Goal: Information Seeking & Learning: Learn about a topic

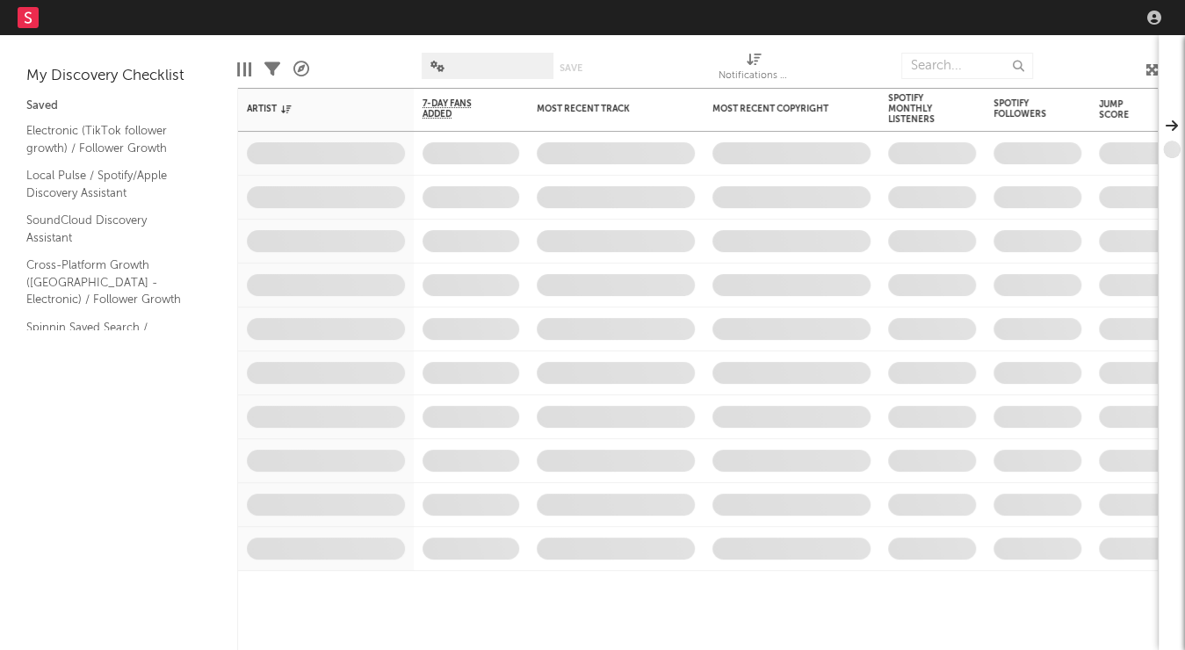
drag, startPoint x: 692, startPoint y: 41, endPoint x: 702, endPoint y: 40, distance: 10.6
click at [692, 41] on div "Edit Columns Filters A&R Pipeline Save Save as Notifications (Artist)" at bounding box center [698, 61] width 922 height 53
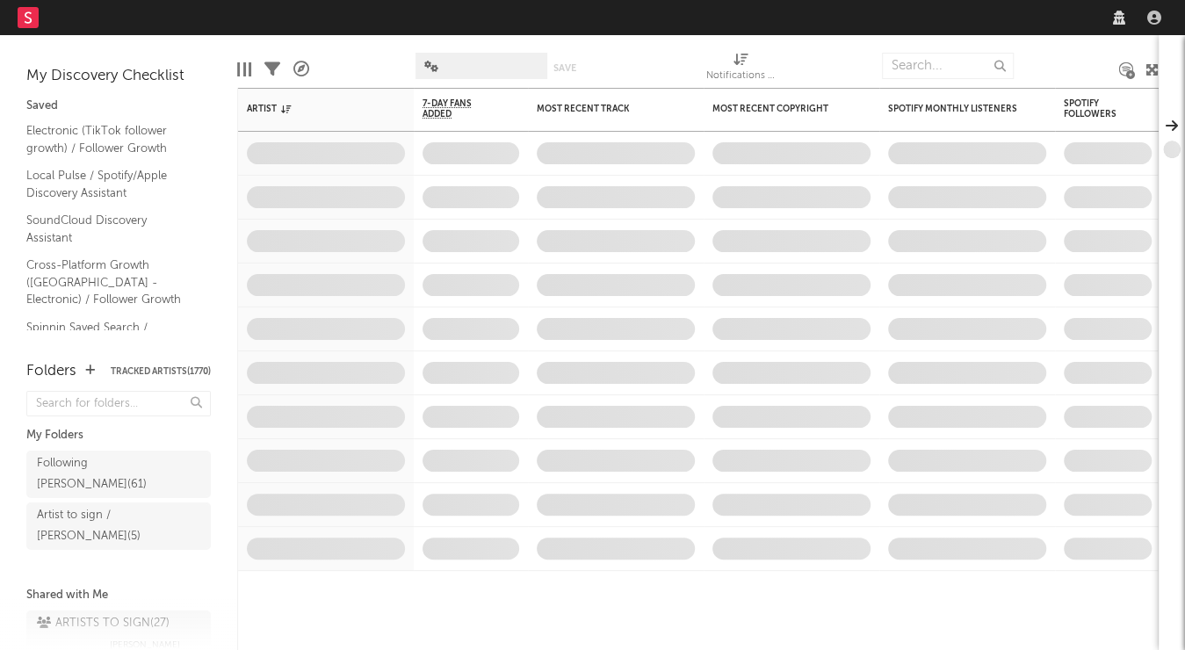
click at [974, 19] on nav "Dashboard Discovery Assistant Charts Leads" at bounding box center [592, 17] width 1185 height 35
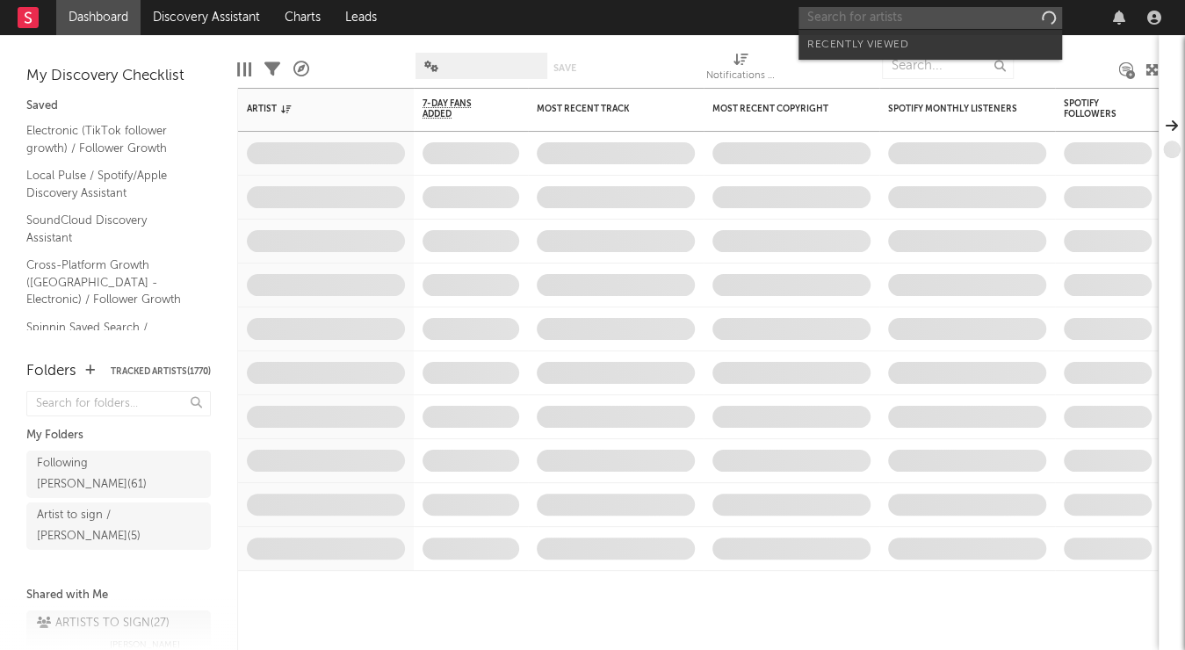
click at [902, 11] on input "text" at bounding box center [931, 18] width 264 height 22
paste input "Enzo Is Burning"
type input "Enzo Is Burning"
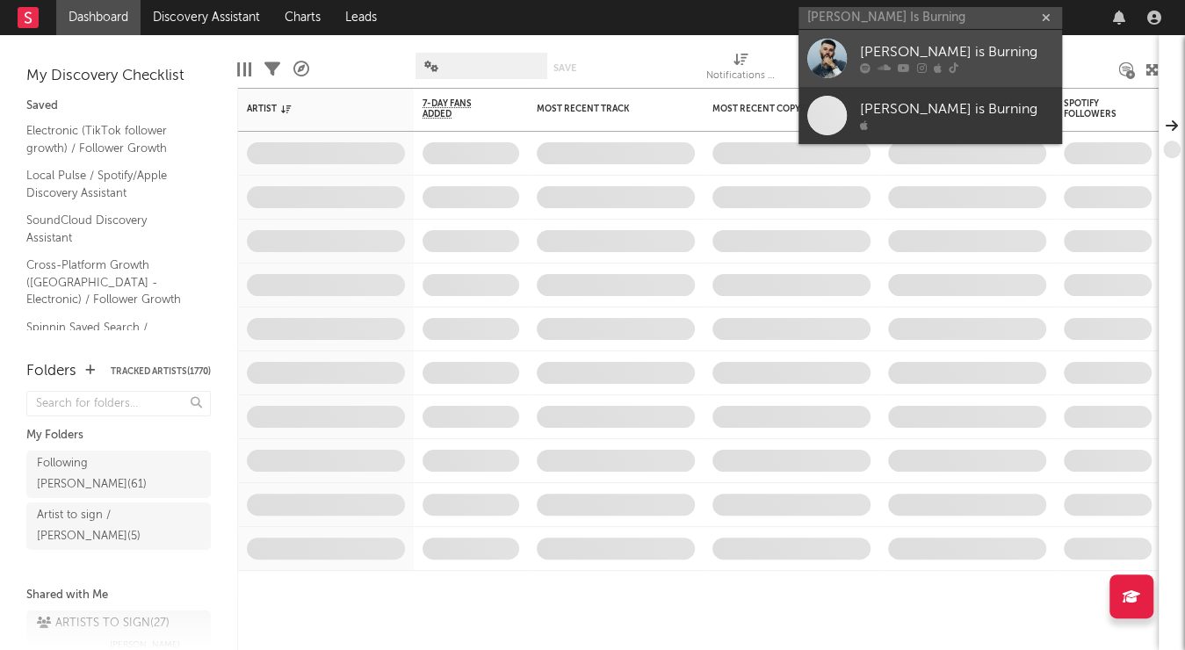
click at [895, 46] on div "[PERSON_NAME] is Burning" at bounding box center [956, 52] width 193 height 21
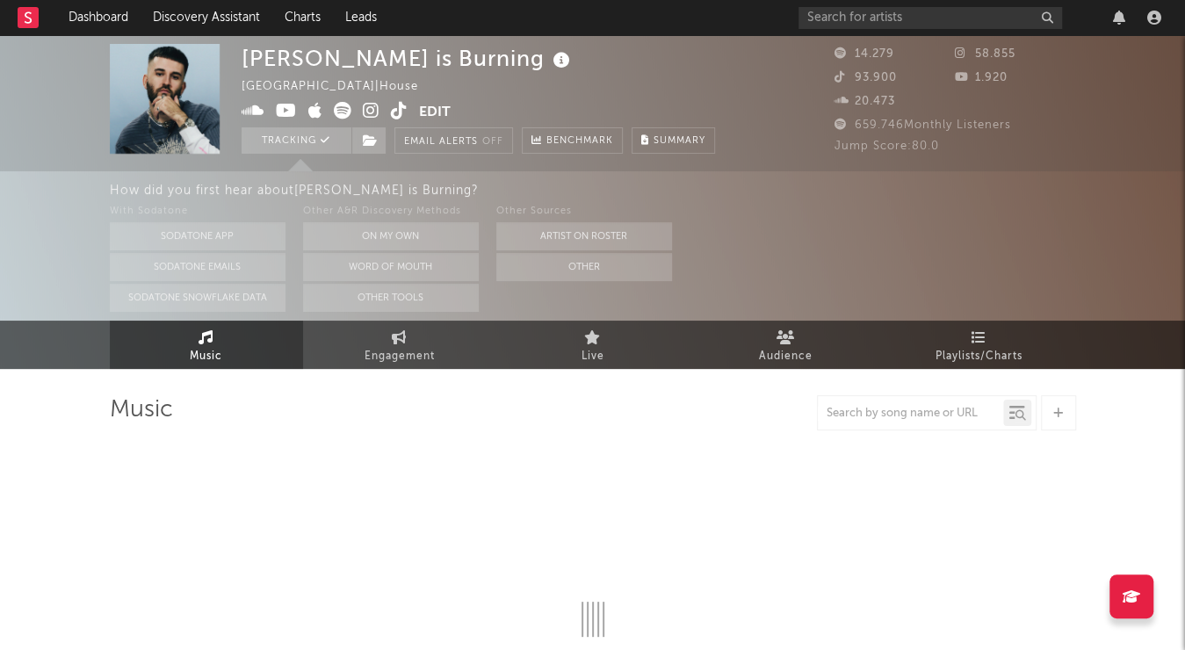
click at [549, 58] on icon at bounding box center [561, 60] width 25 height 25
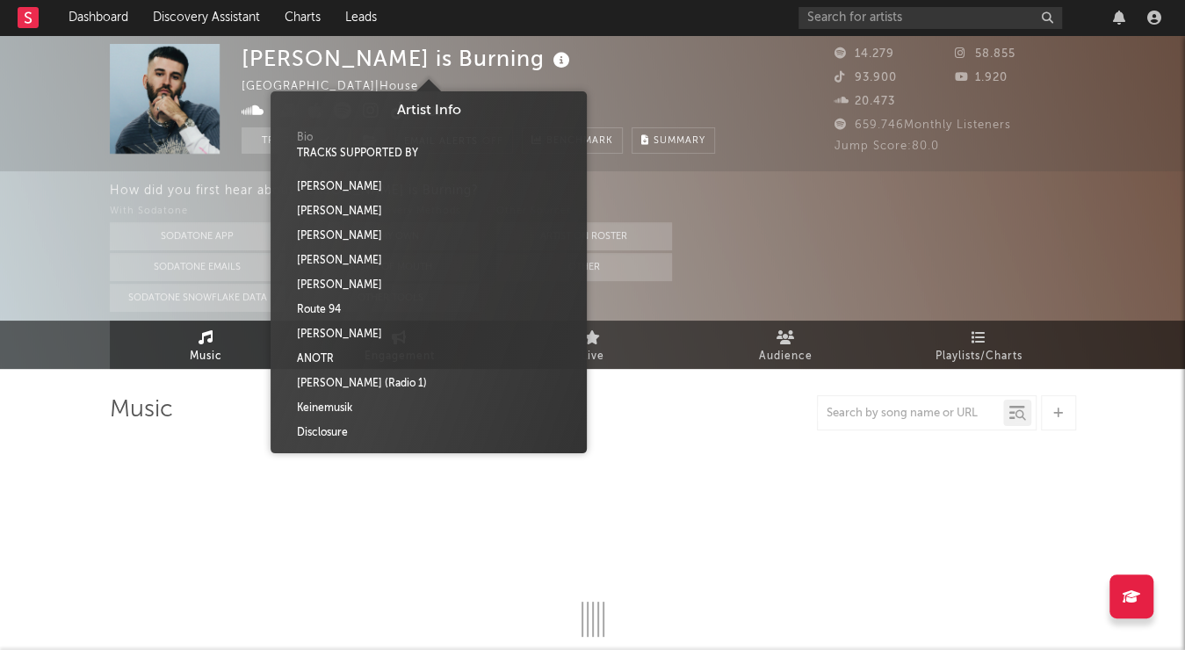
select select "6m"
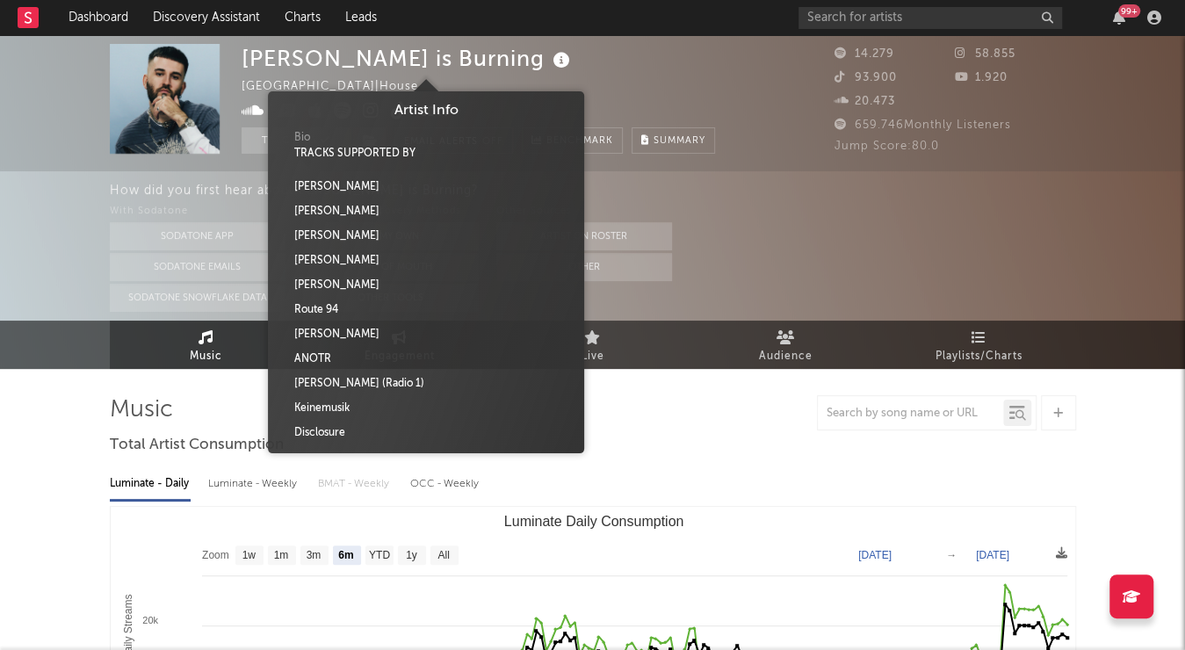
click at [558, 47] on div "Enzo is Burning United Kingdom | House Edit Tracking Email Alerts Off Benchmark…" at bounding box center [479, 99] width 474 height 110
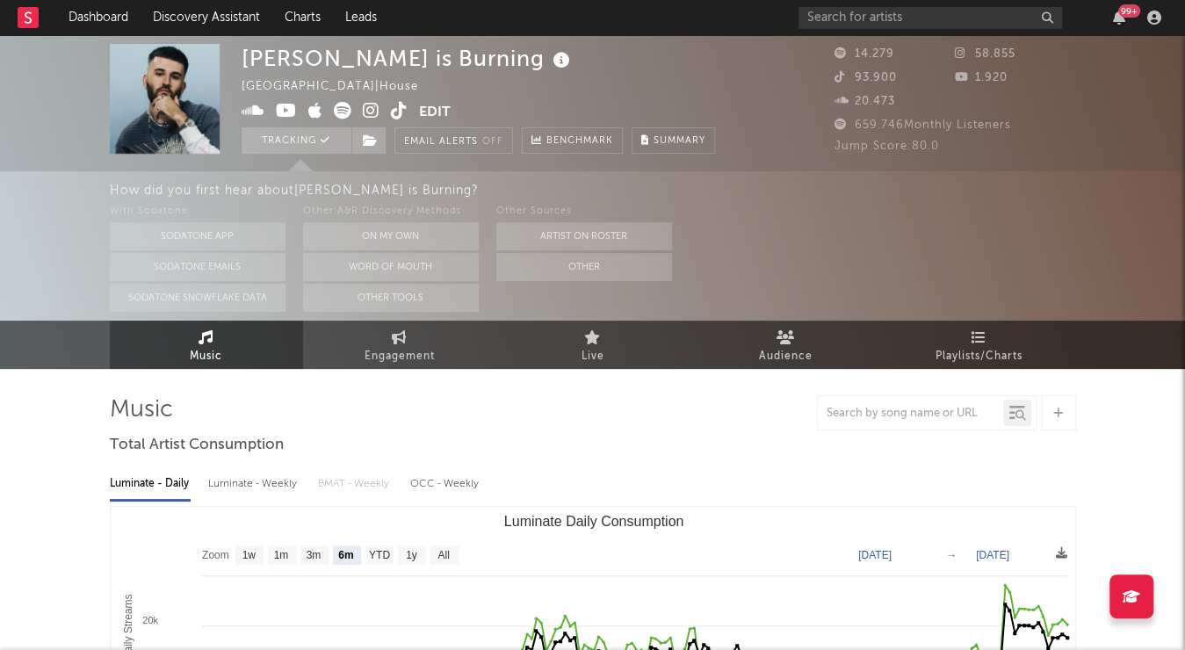
click at [253, 110] on icon at bounding box center [253, 111] width 23 height 18
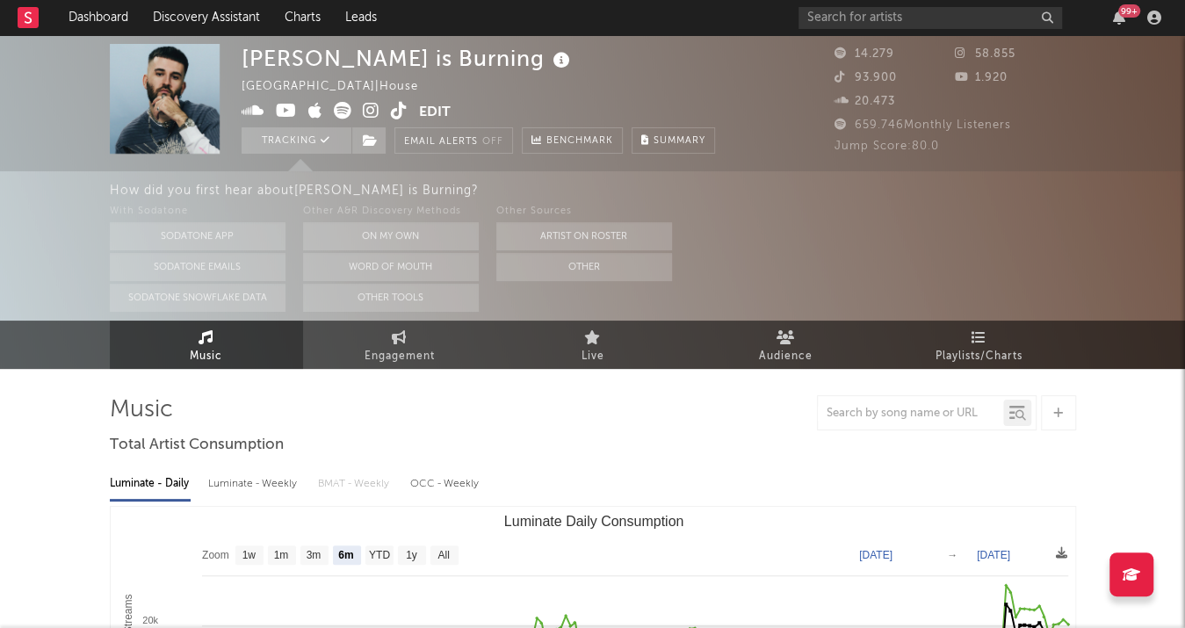
click at [291, 110] on icon at bounding box center [286, 111] width 21 height 18
click at [369, 108] on icon at bounding box center [371, 111] width 17 height 18
click at [400, 111] on icon at bounding box center [399, 111] width 17 height 18
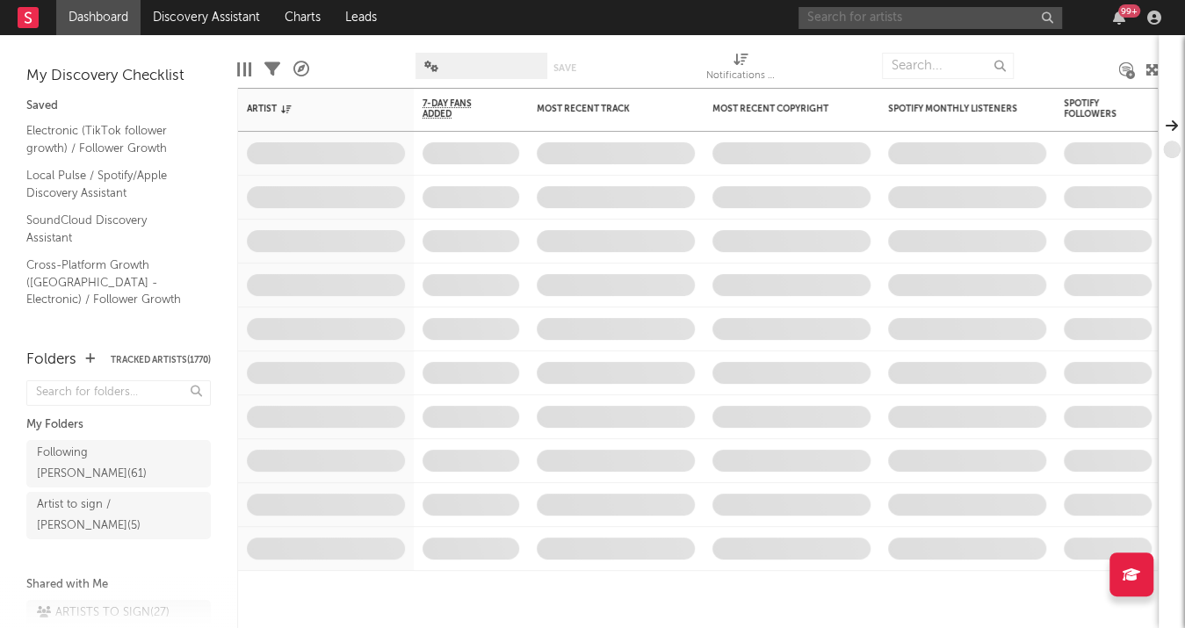
click at [924, 21] on input "text" at bounding box center [931, 18] width 264 height 22
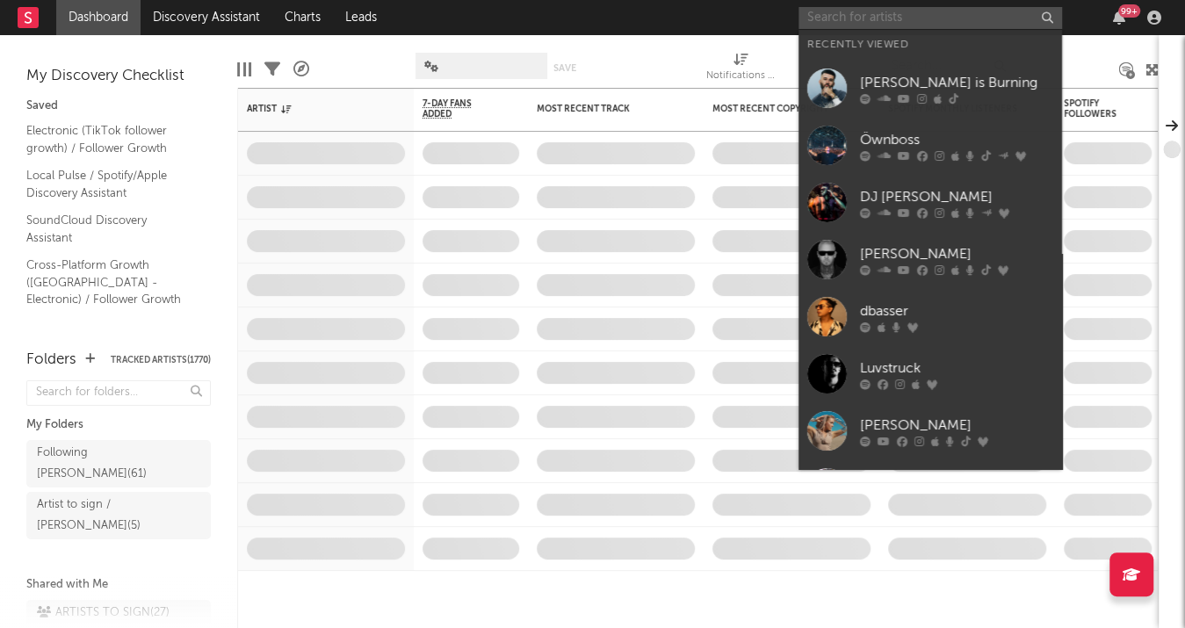
type input "g"
paste input "JOA ([GEOGRAPHIC_DATA])"
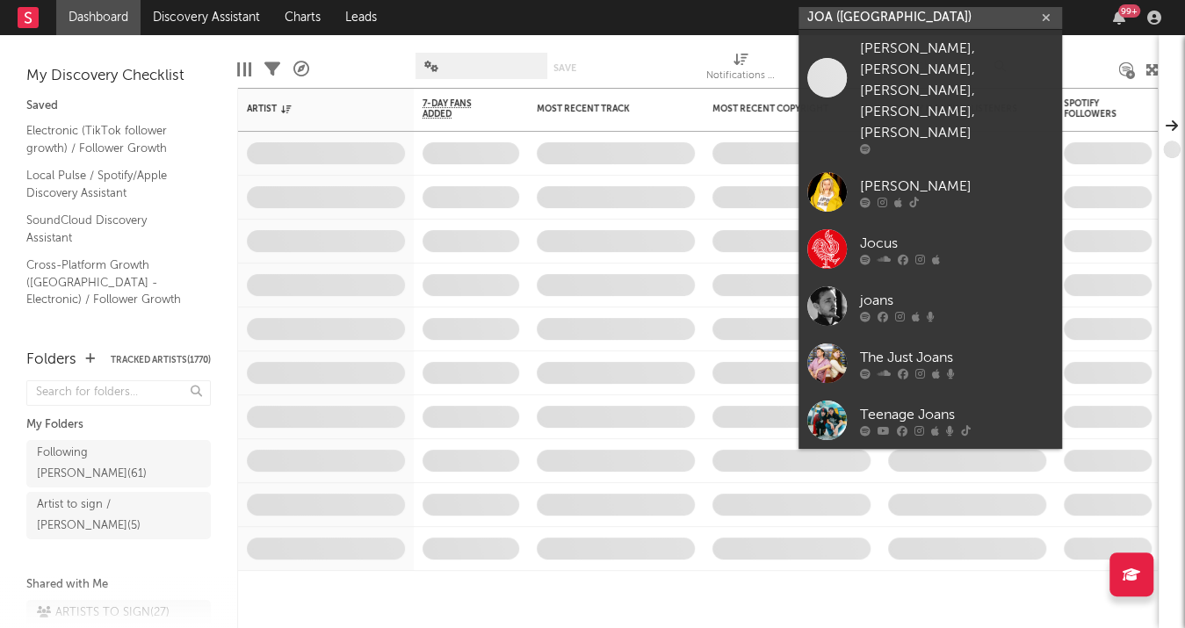
drag, startPoint x: 835, startPoint y: 11, endPoint x: 967, endPoint y: 25, distance: 132.5
click at [967, 25] on input "JOA ([GEOGRAPHIC_DATA])" at bounding box center [931, 18] width 264 height 22
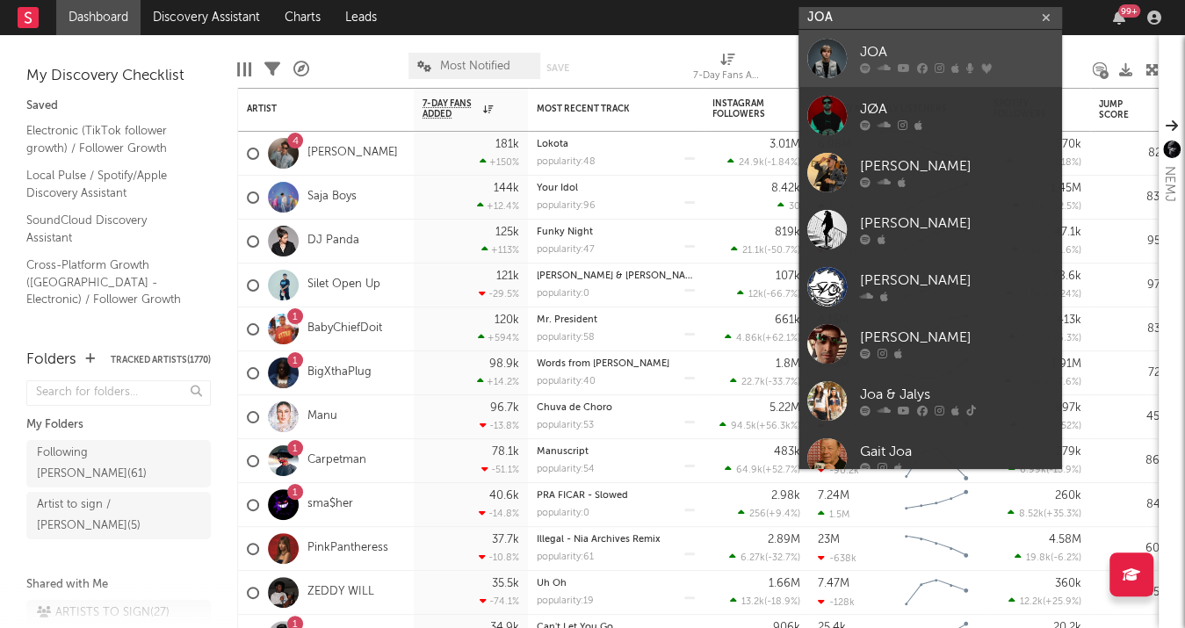
type input "JOA"
click at [938, 56] on div "JOA" at bounding box center [956, 52] width 193 height 21
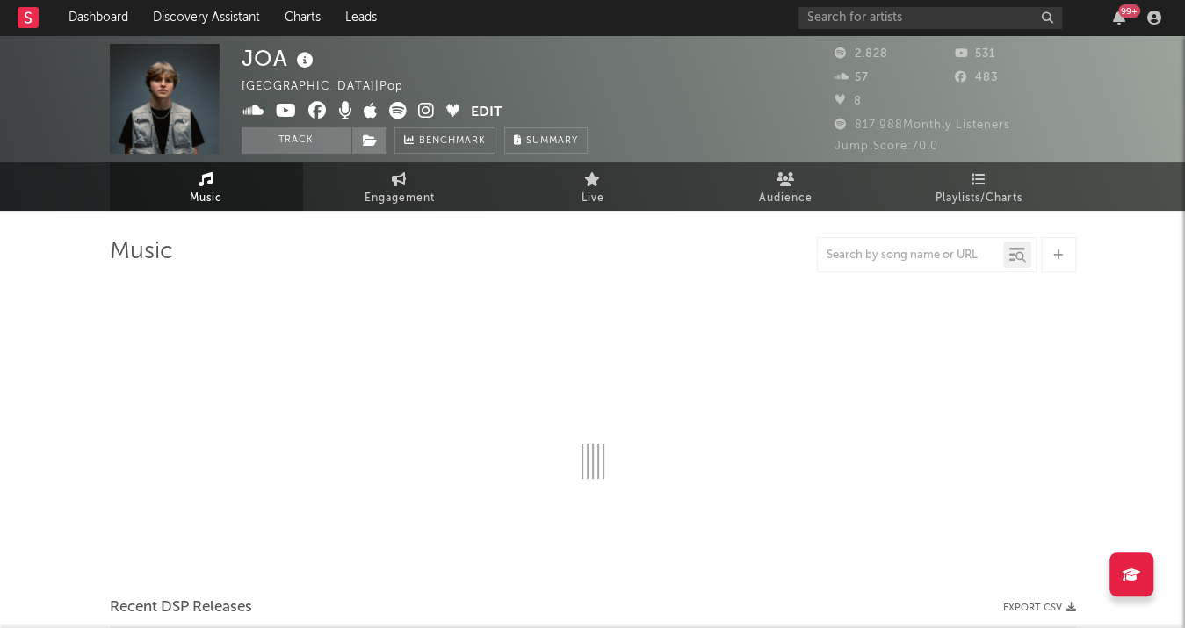
select select "6m"
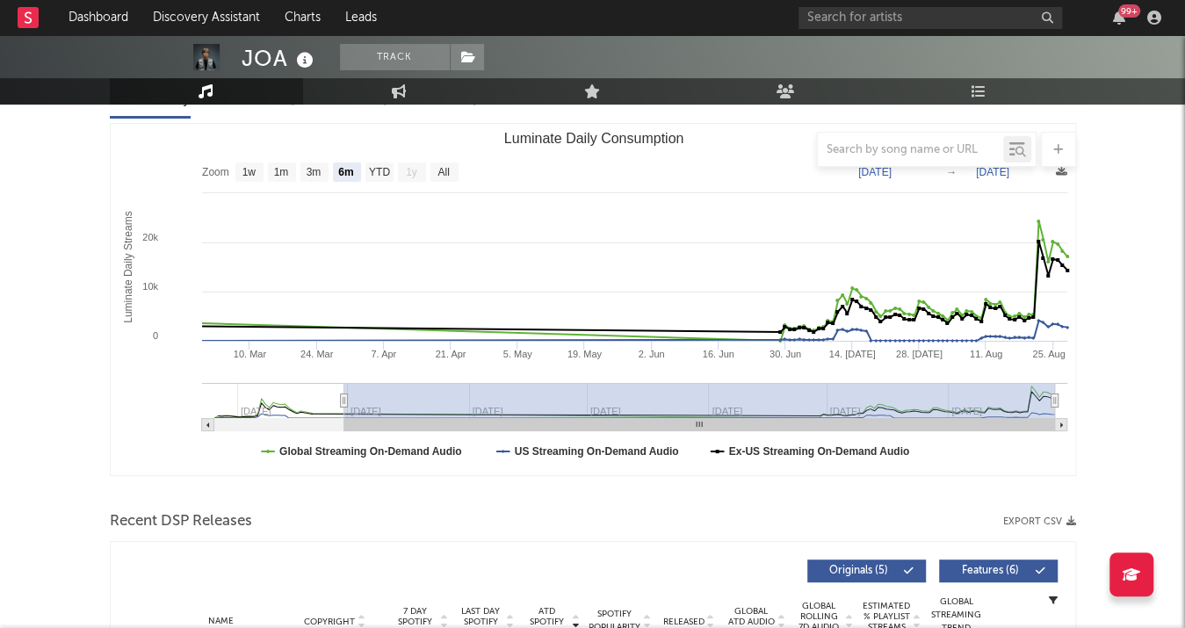
scroll to position [568, 0]
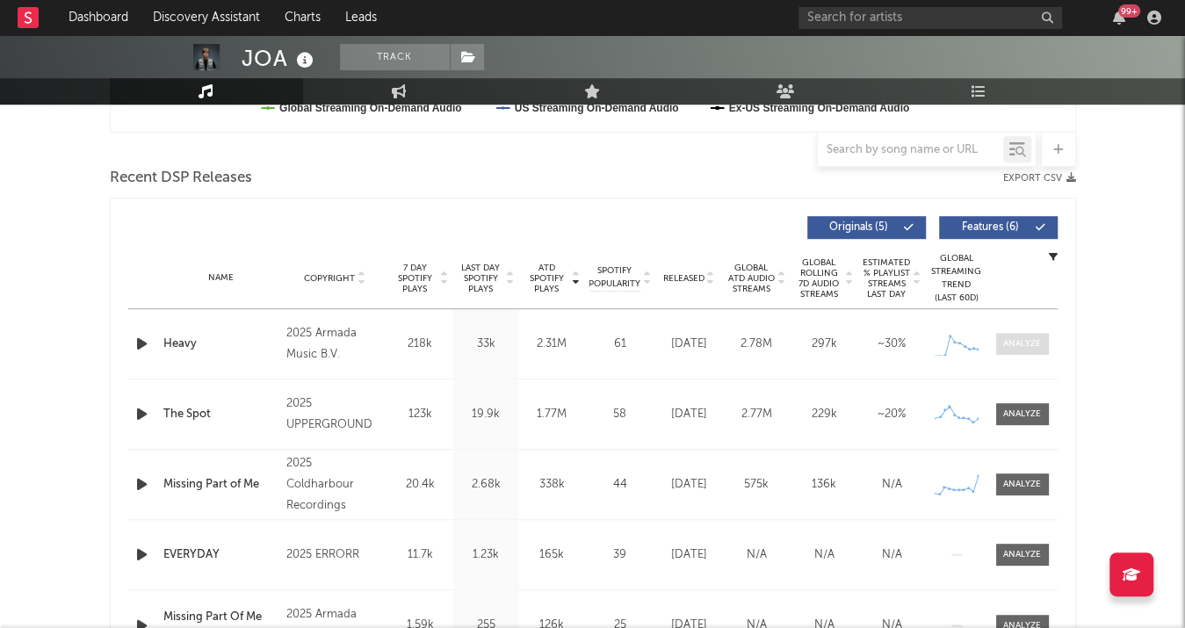
click at [1025, 345] on div at bounding box center [1022, 343] width 38 height 13
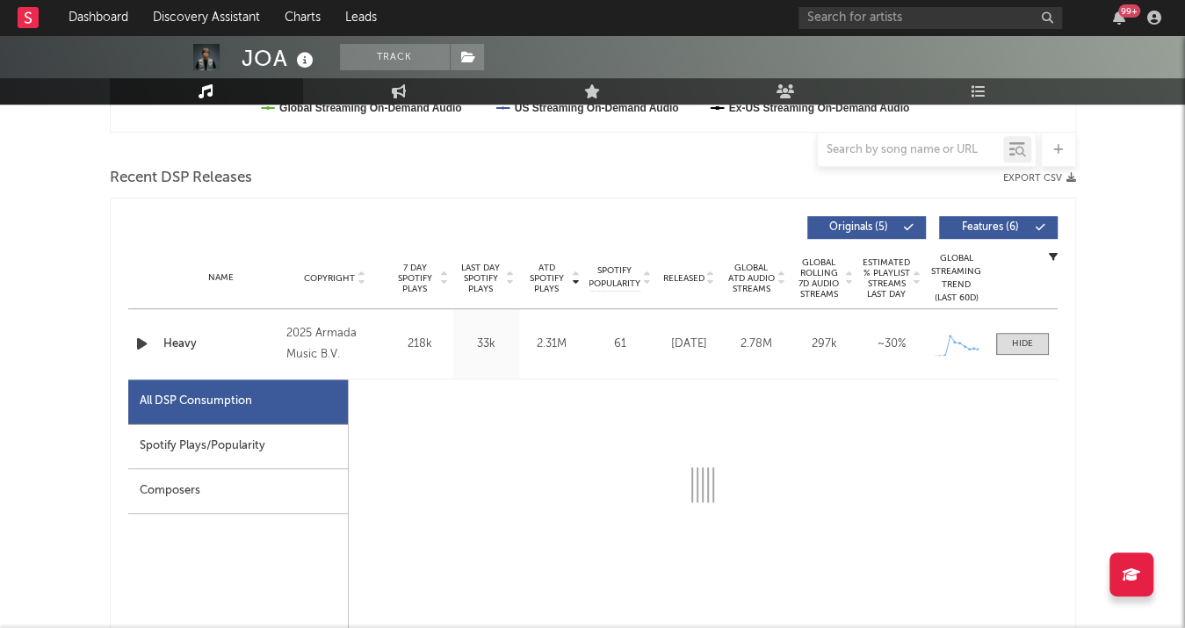
drag, startPoint x: 202, startPoint y: 438, endPoint x: 184, endPoint y: 425, distance: 22.7
click at [201, 438] on div "Spotify Plays/Popularity" at bounding box center [238, 446] width 220 height 45
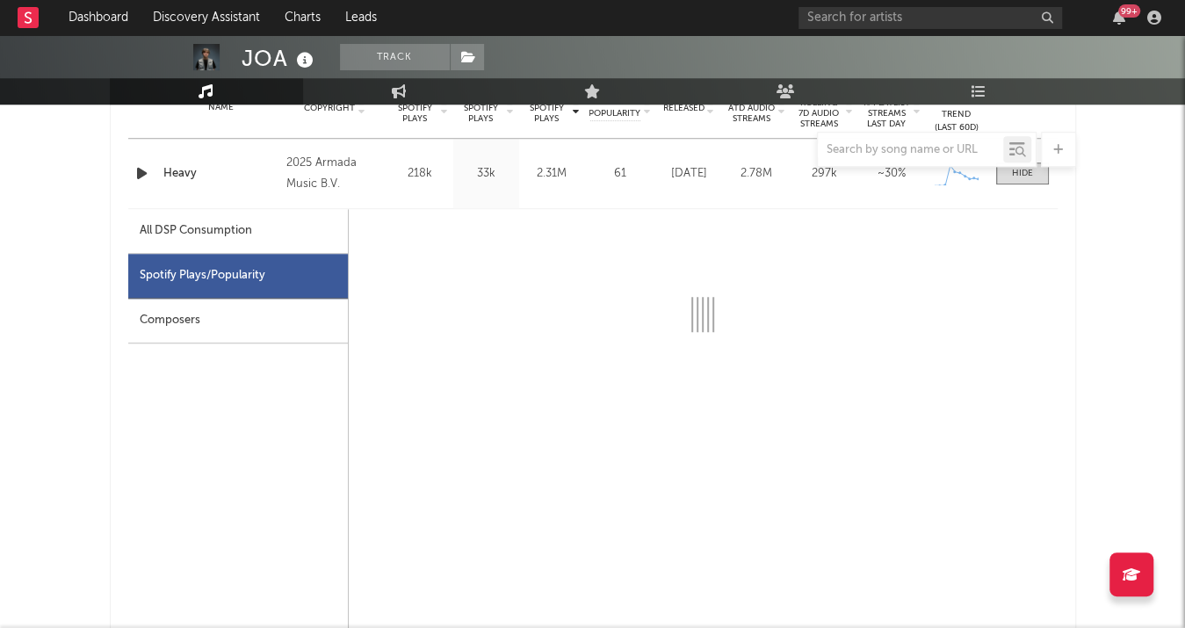
scroll to position [861, 0]
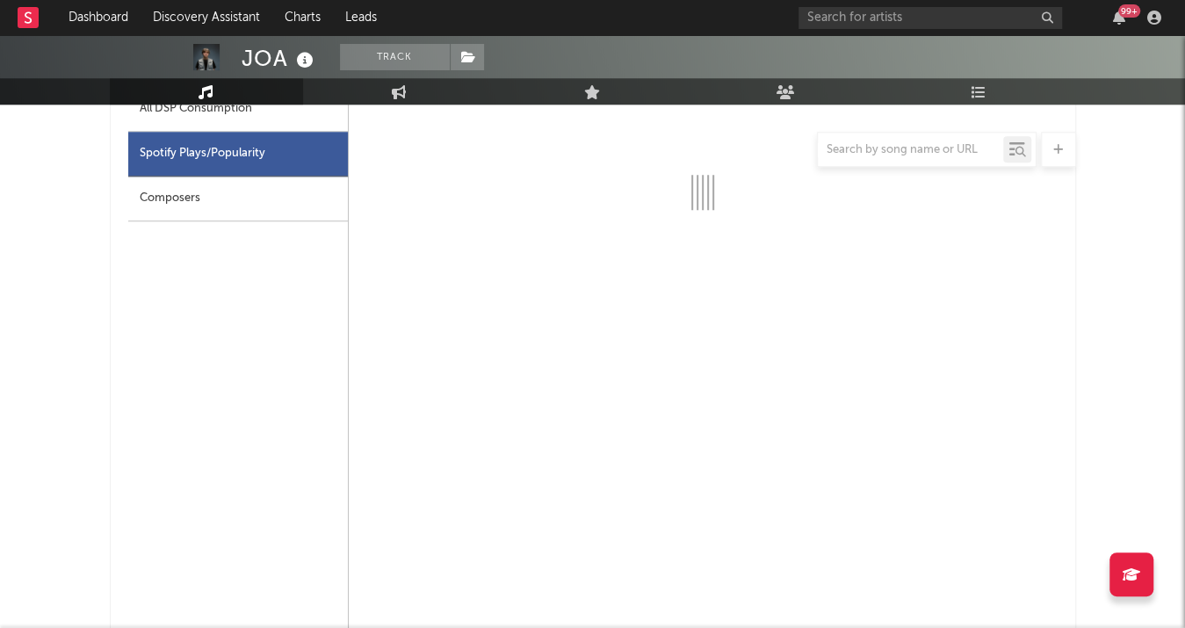
select select "1w"
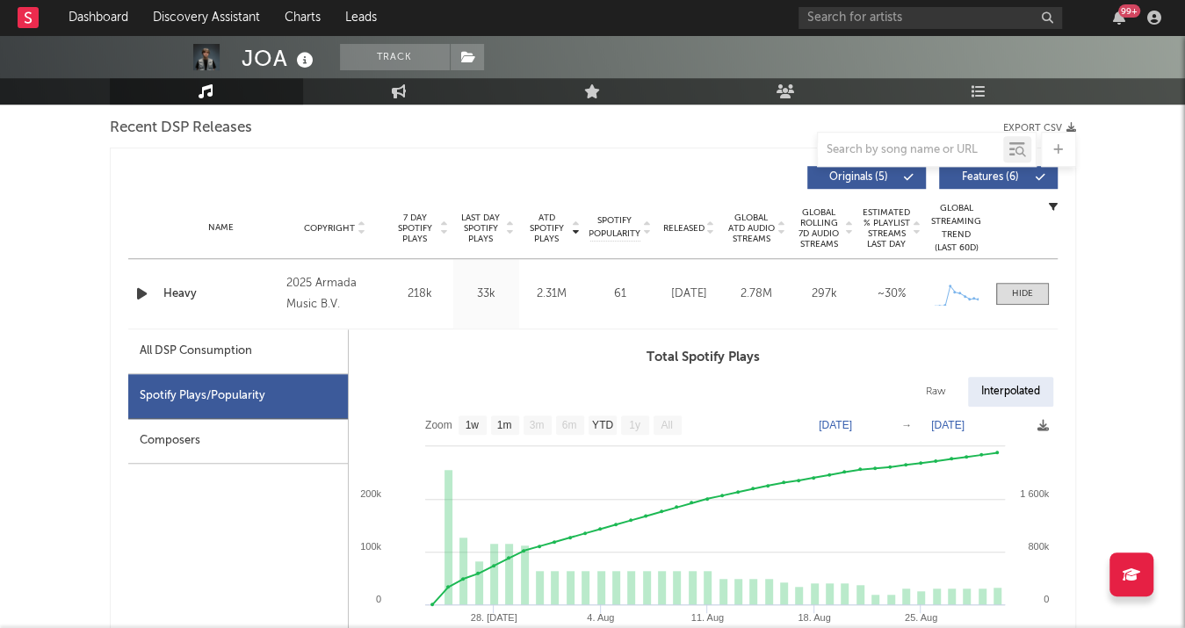
scroll to position [549, 0]
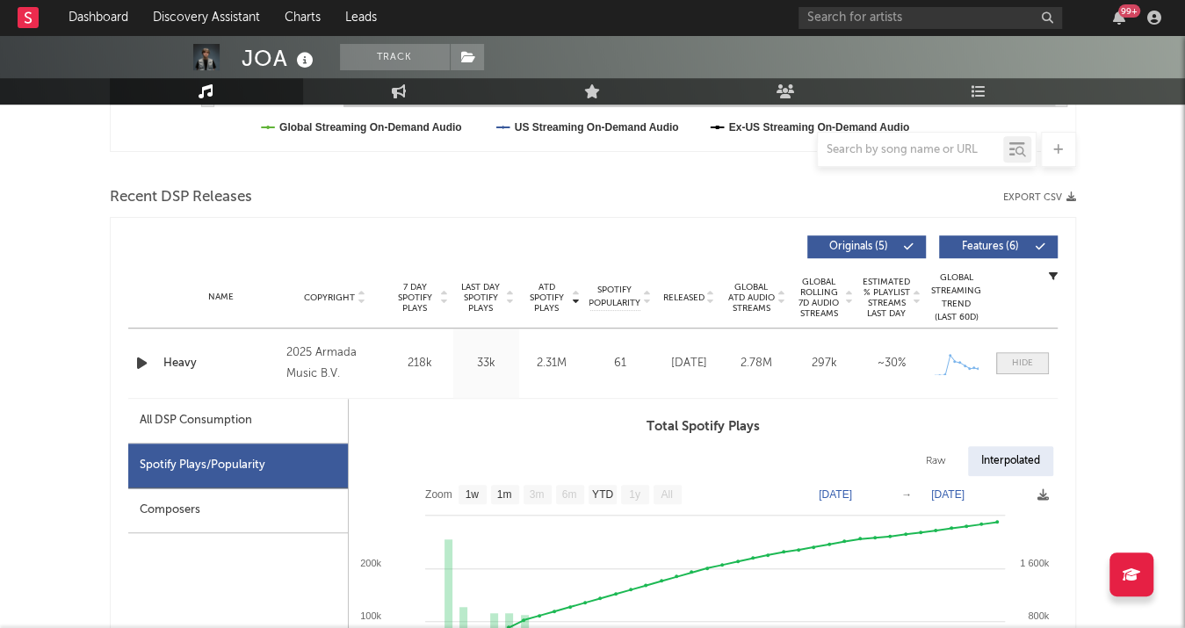
click at [1015, 367] on span at bounding box center [1022, 363] width 53 height 22
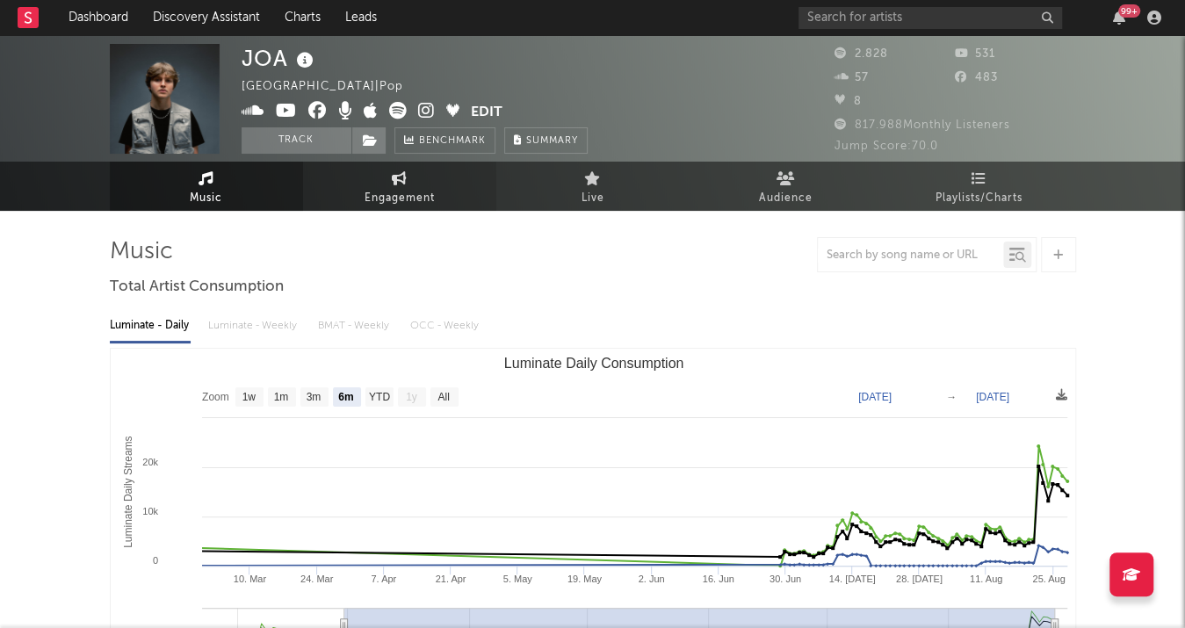
scroll to position [0, 0]
click at [437, 208] on link "Engagement" at bounding box center [399, 187] width 193 height 48
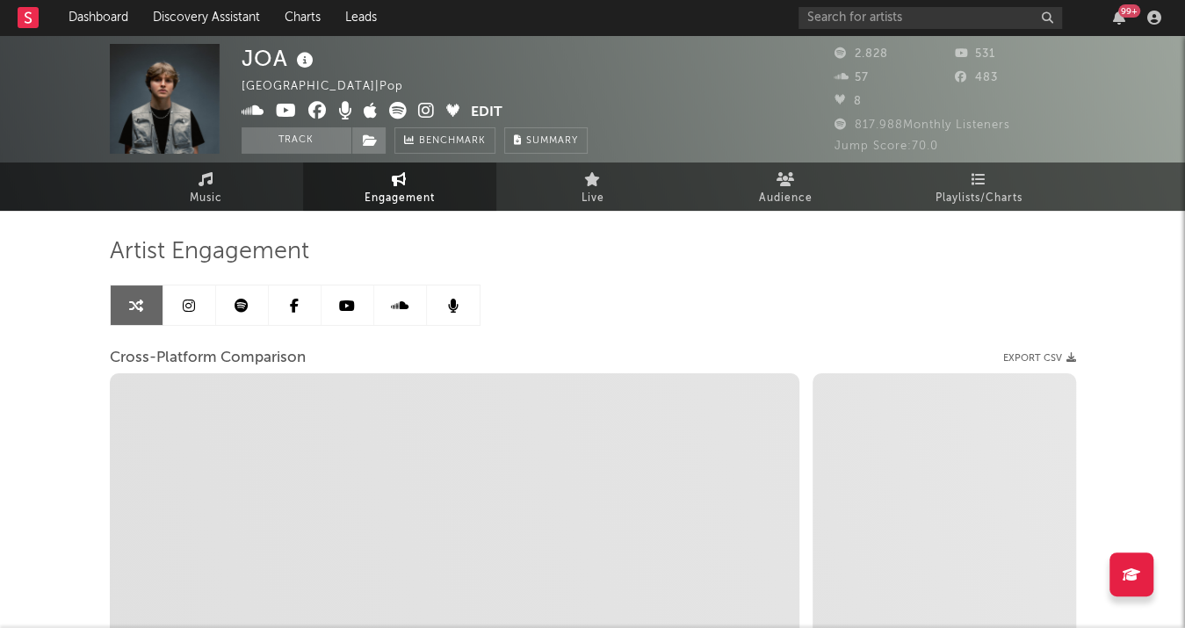
select select "1w"
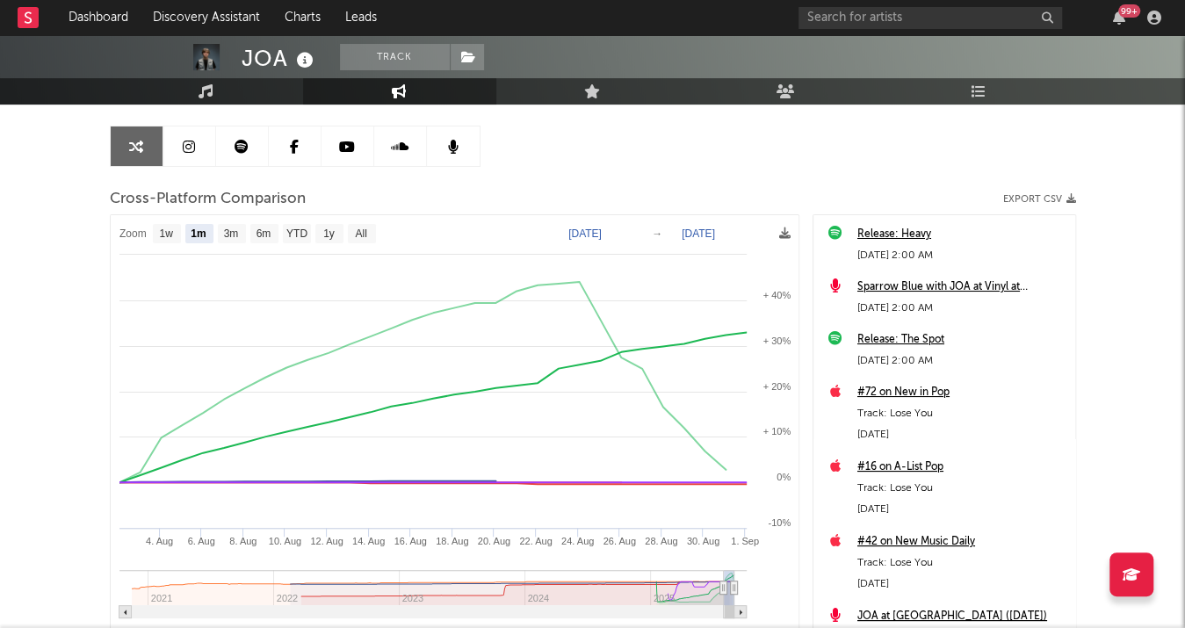
scroll to position [200, 0]
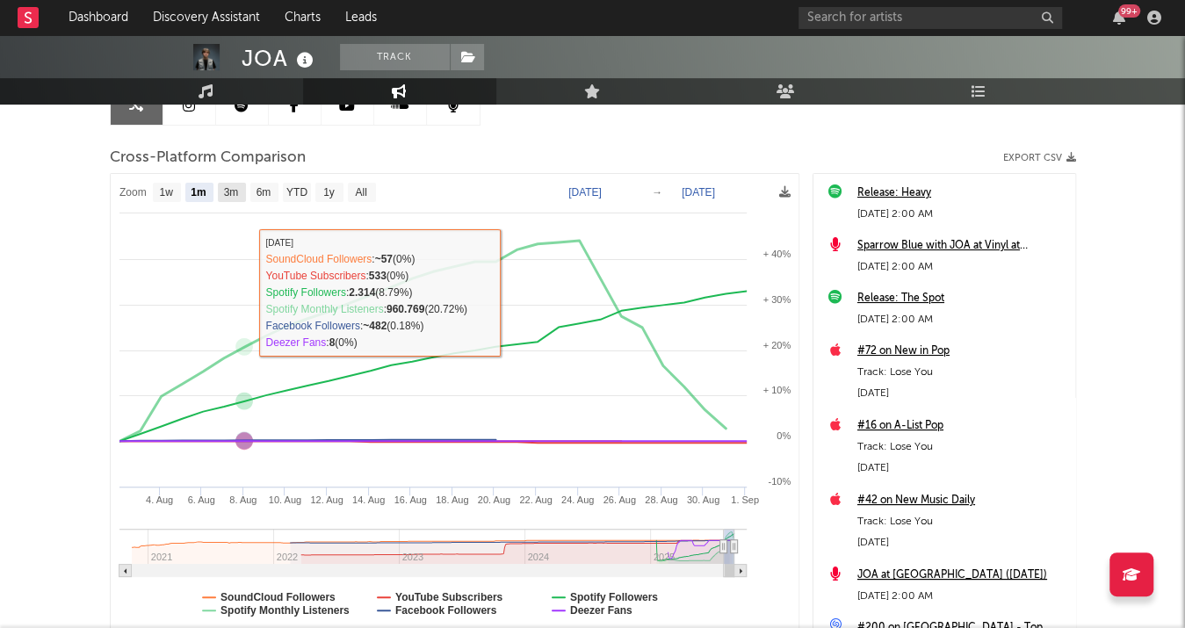
click at [234, 187] on text "3m" at bounding box center [230, 192] width 15 height 12
select select "3m"
type input "[DATE]"
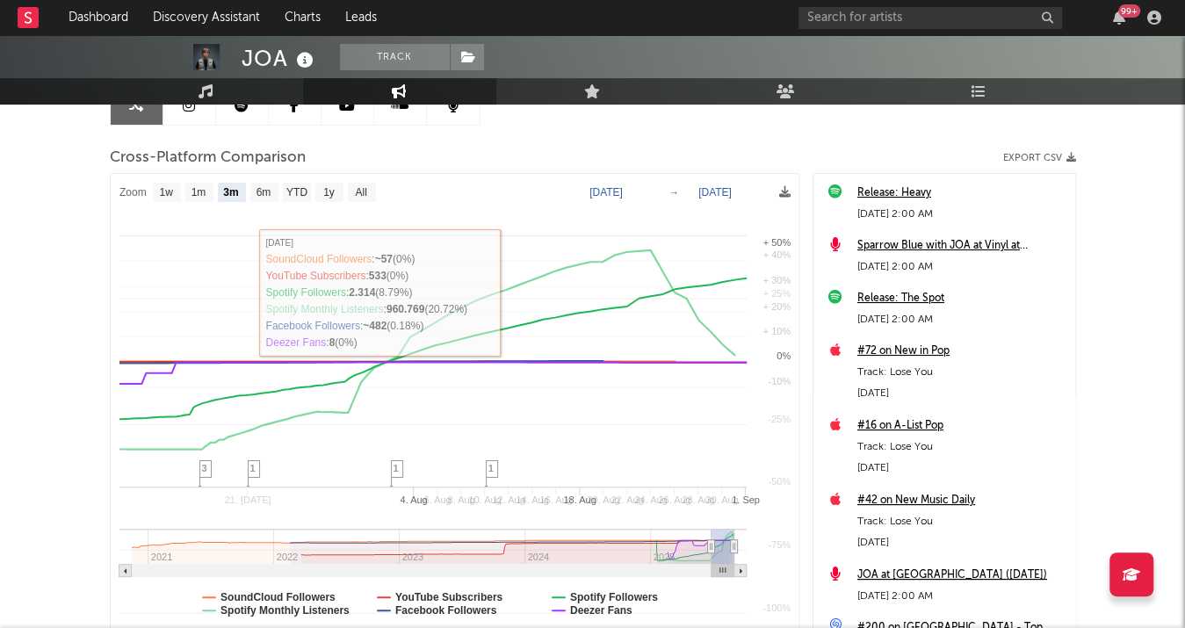
select select "3m"
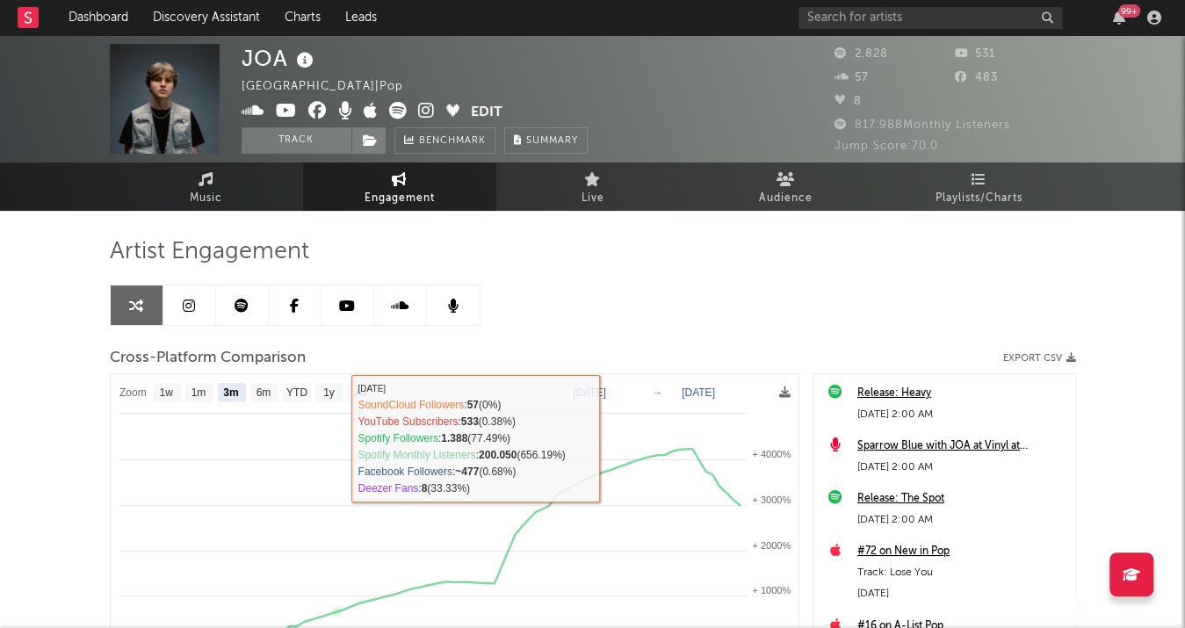
scroll to position [0, 0]
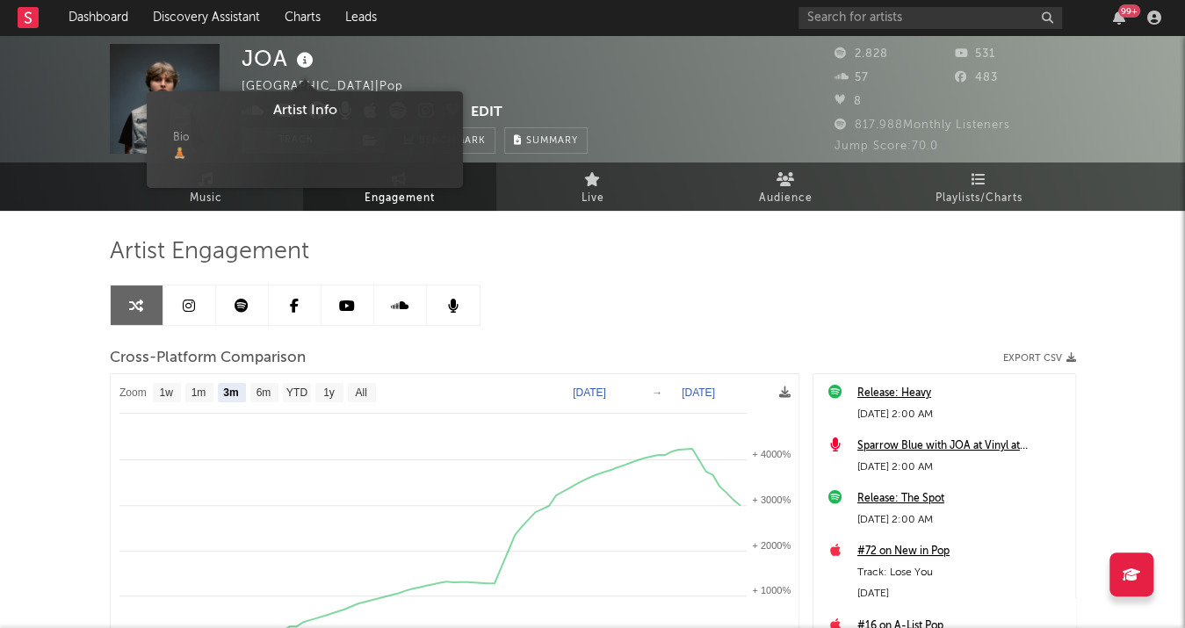
click at [311, 63] on icon at bounding box center [305, 60] width 25 height 25
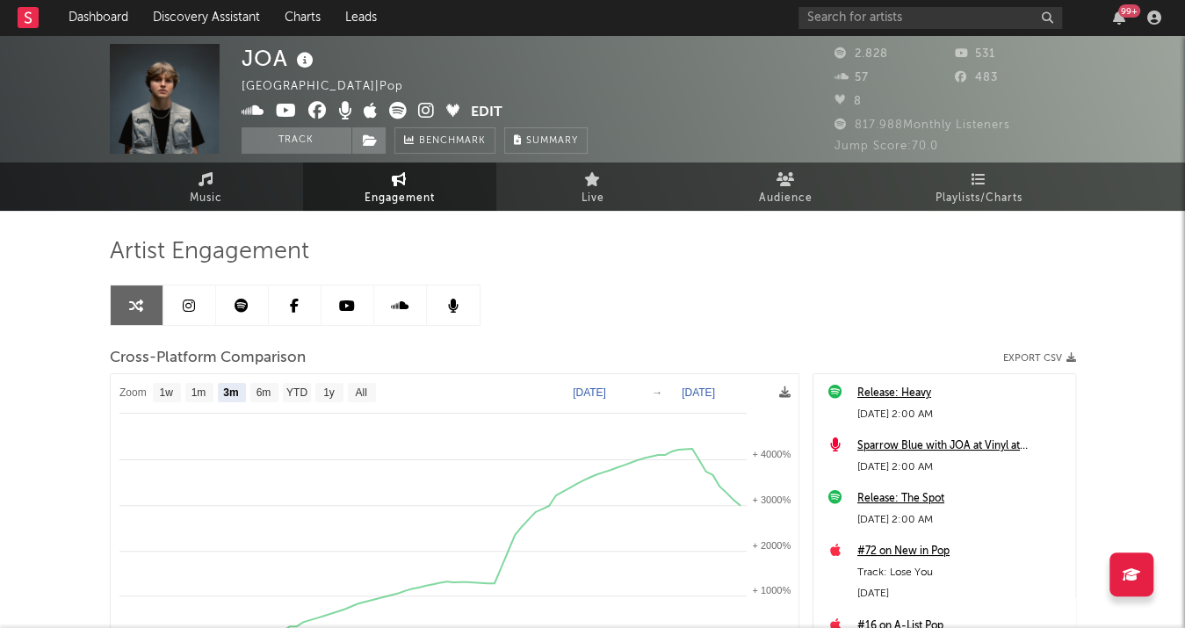
click at [311, 63] on icon at bounding box center [305, 60] width 25 height 25
click at [486, 111] on button "Edit" at bounding box center [487, 113] width 32 height 22
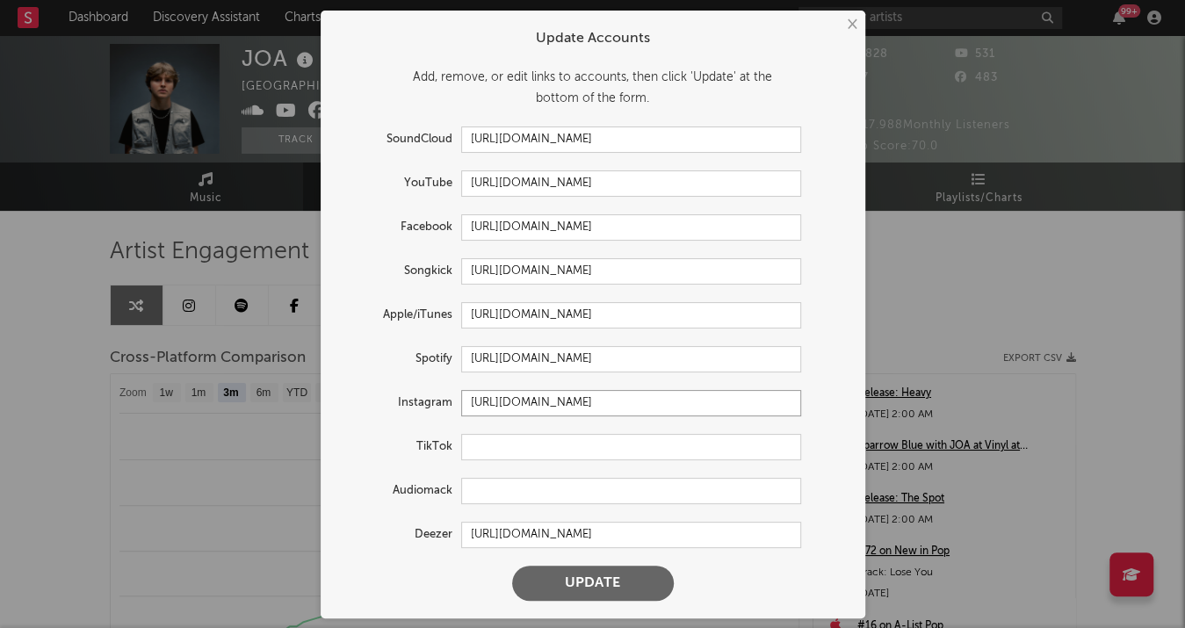
drag, startPoint x: 472, startPoint y: 393, endPoint x: 345, endPoint y: 392, distance: 126.5
click at [345, 392] on div "Instagram [URL][DOMAIN_NAME]" at bounding box center [569, 403] width 463 height 26
paste input "joa"
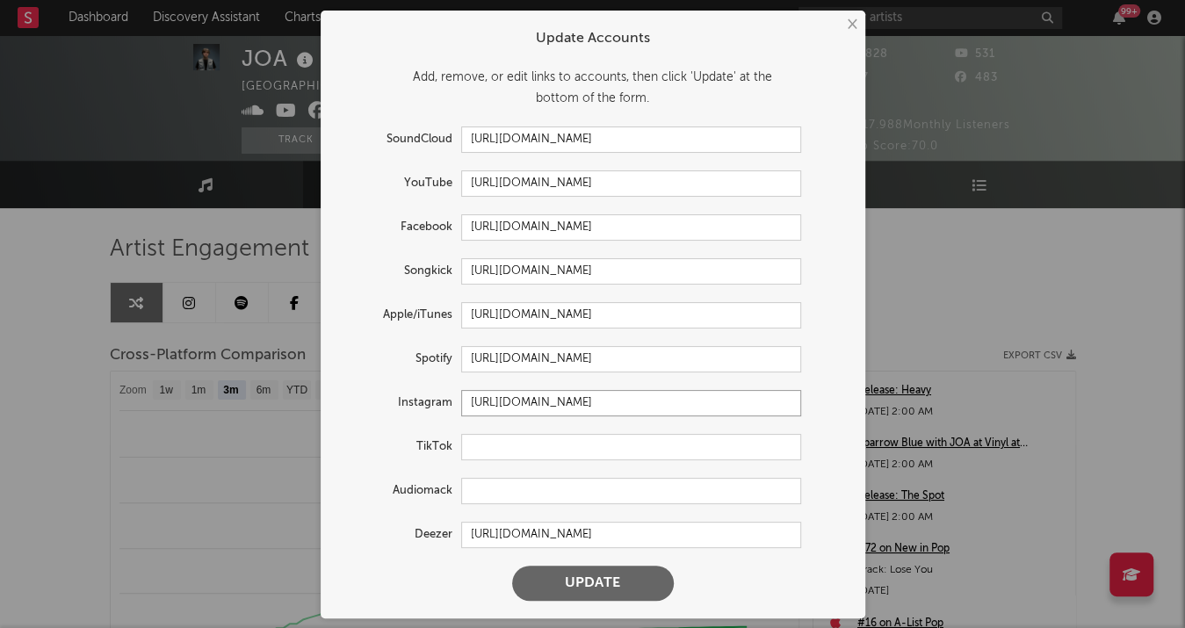
type input "[URL][DOMAIN_NAME]"
click at [662, 450] on input "text" at bounding box center [631, 447] width 340 height 26
paste input "[URL][DOMAIN_NAME]"
type input "[URL][DOMAIN_NAME]"
click at [593, 579] on button "Update" at bounding box center [593, 583] width 162 height 35
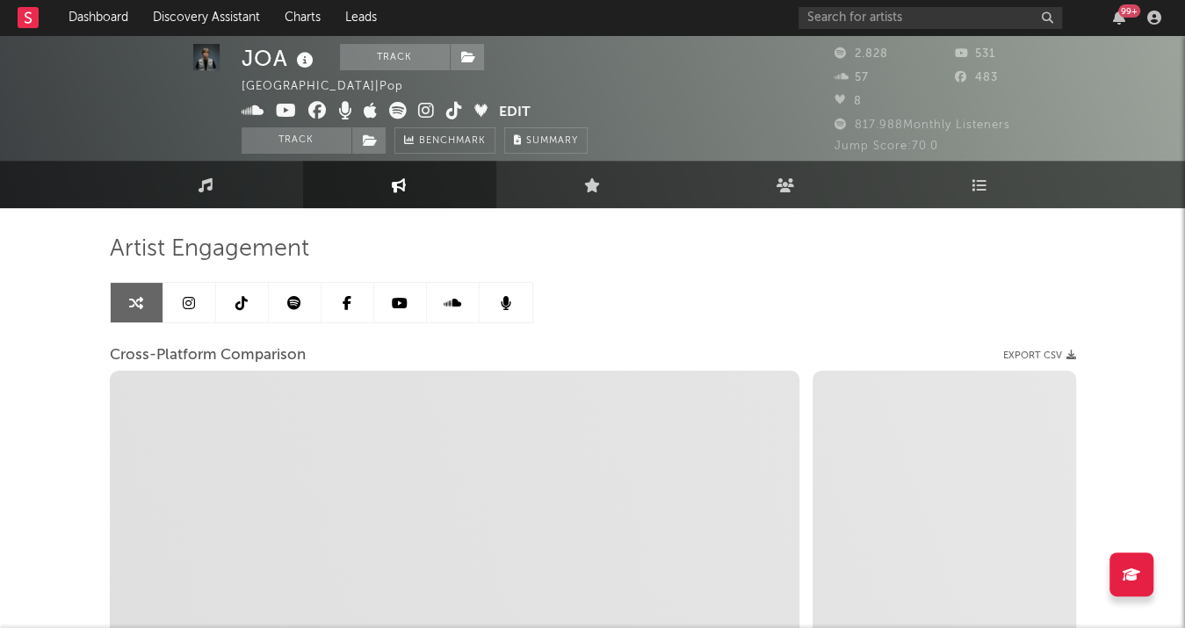
select select "1w"
select select "1m"
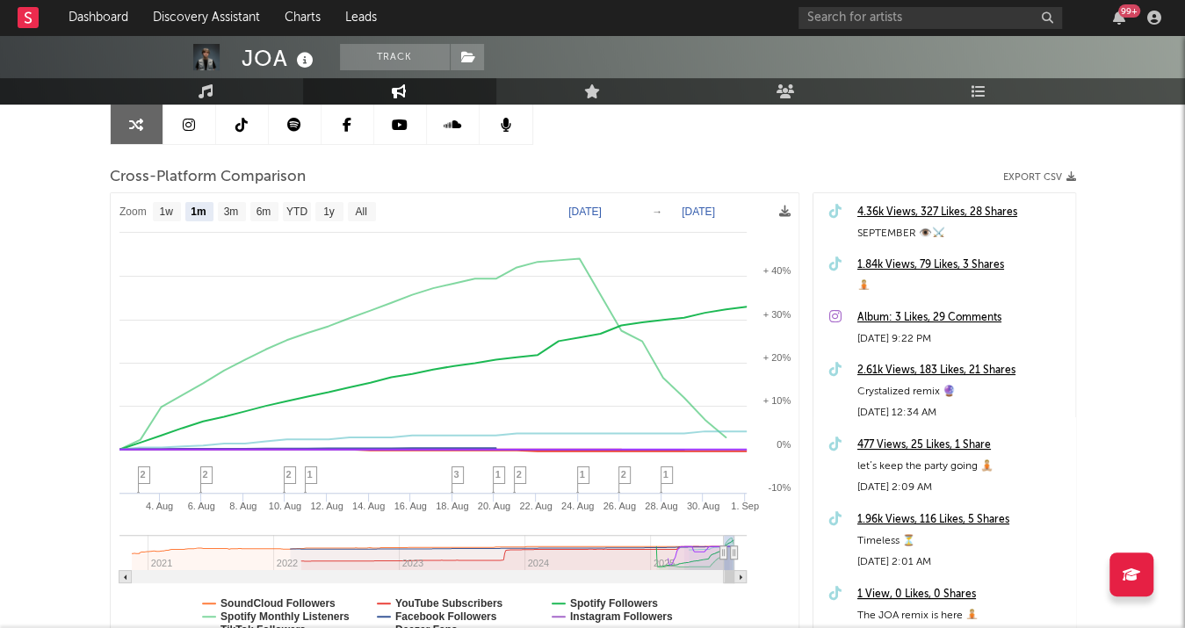
scroll to position [186, 0]
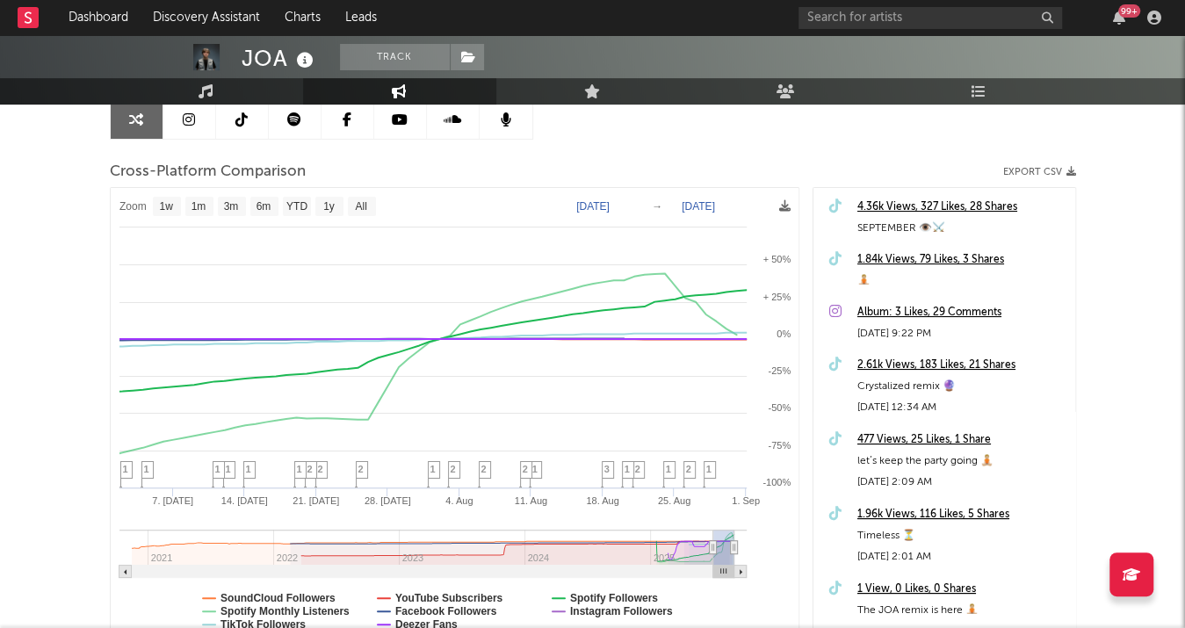
type input "[DATE]"
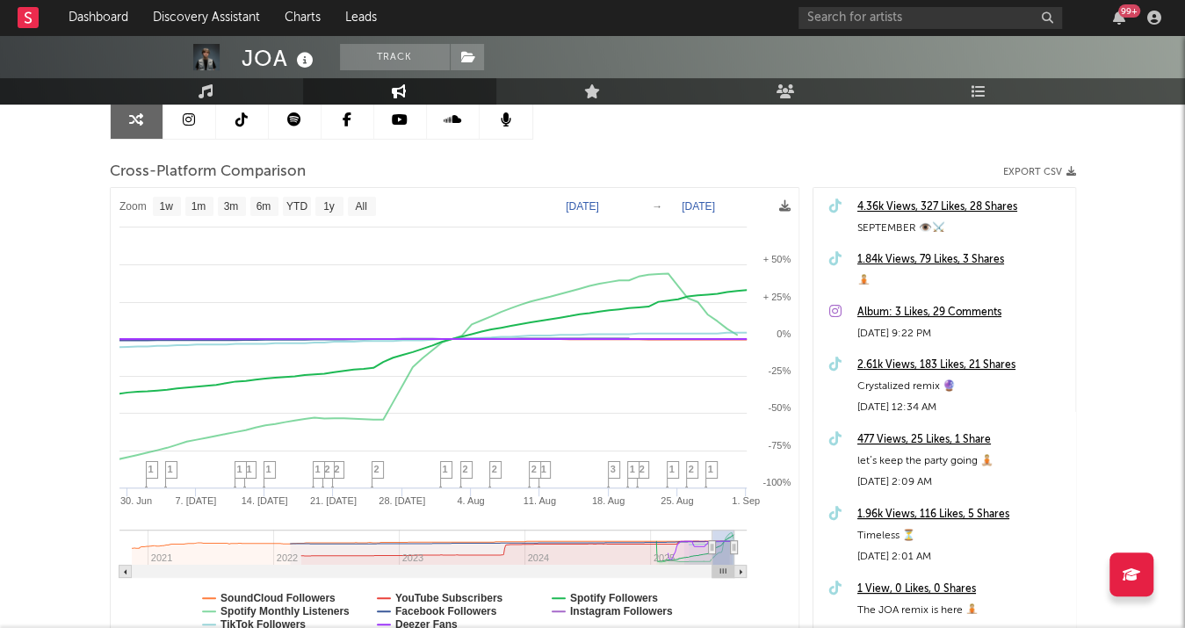
select select "1w"
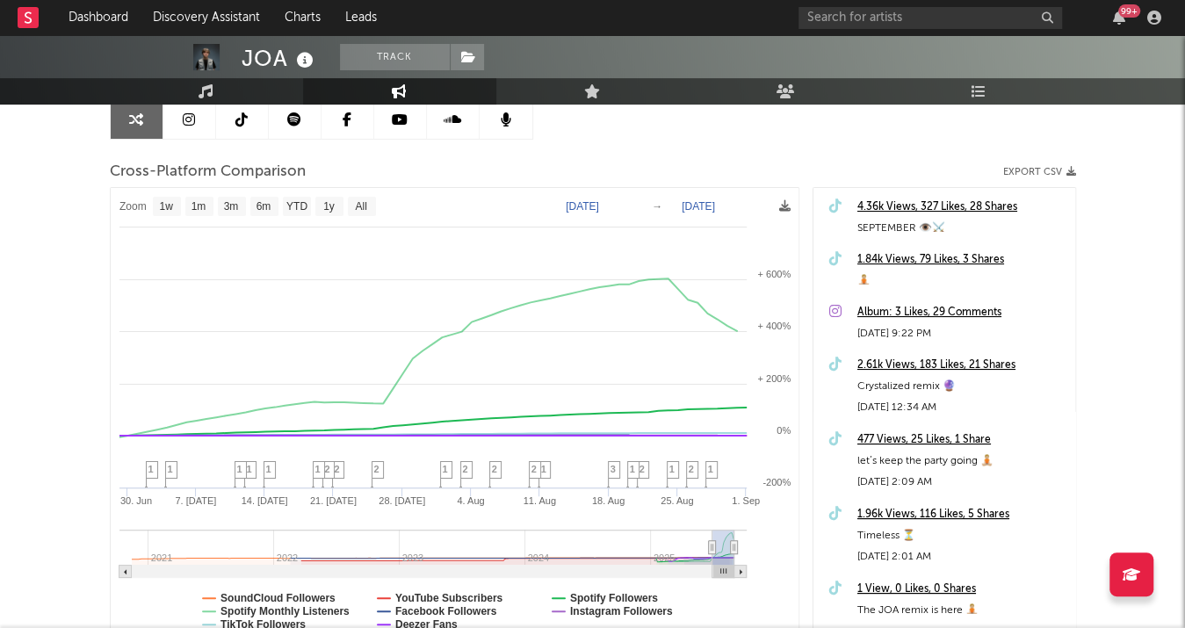
drag, startPoint x: 721, startPoint y: 544, endPoint x: 711, endPoint y: 544, distance: 9.7
click at [165, 121] on link at bounding box center [189, 119] width 53 height 40
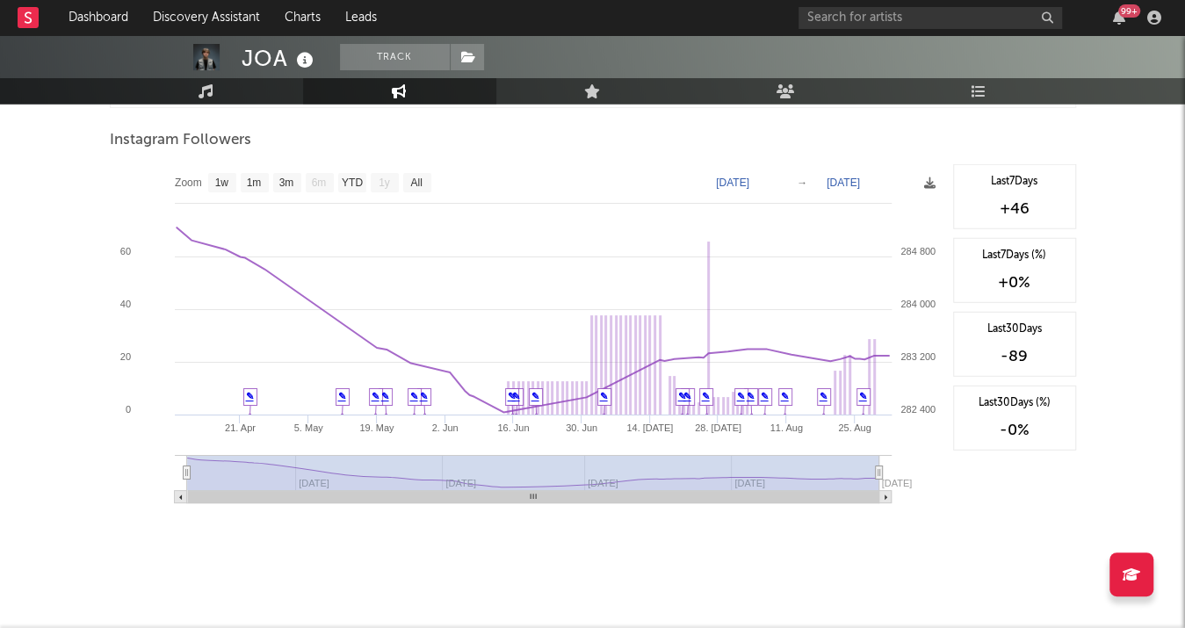
scroll to position [2697, 0]
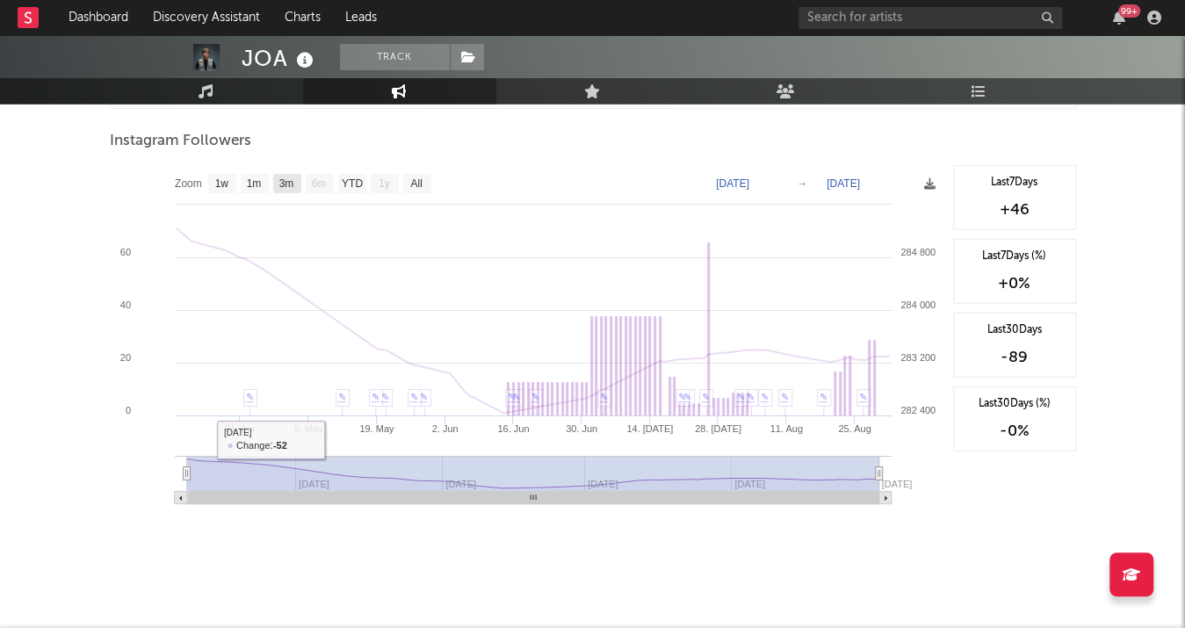
click at [280, 177] on text "3m" at bounding box center [286, 183] width 15 height 12
select select "3m"
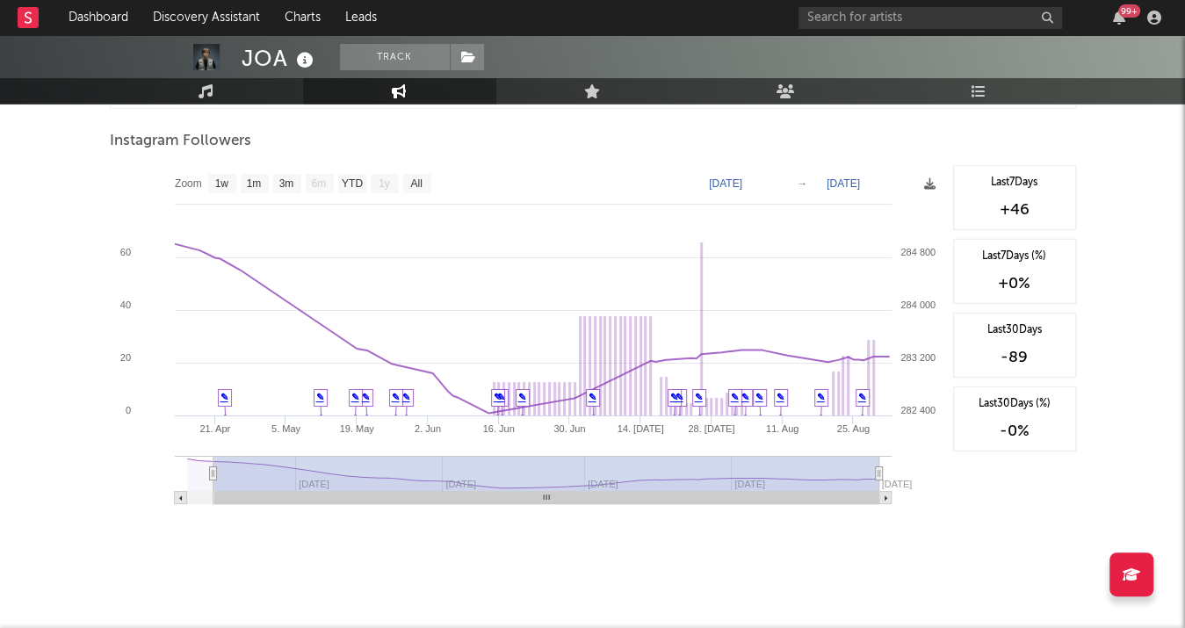
type input "[DATE]"
select select "All"
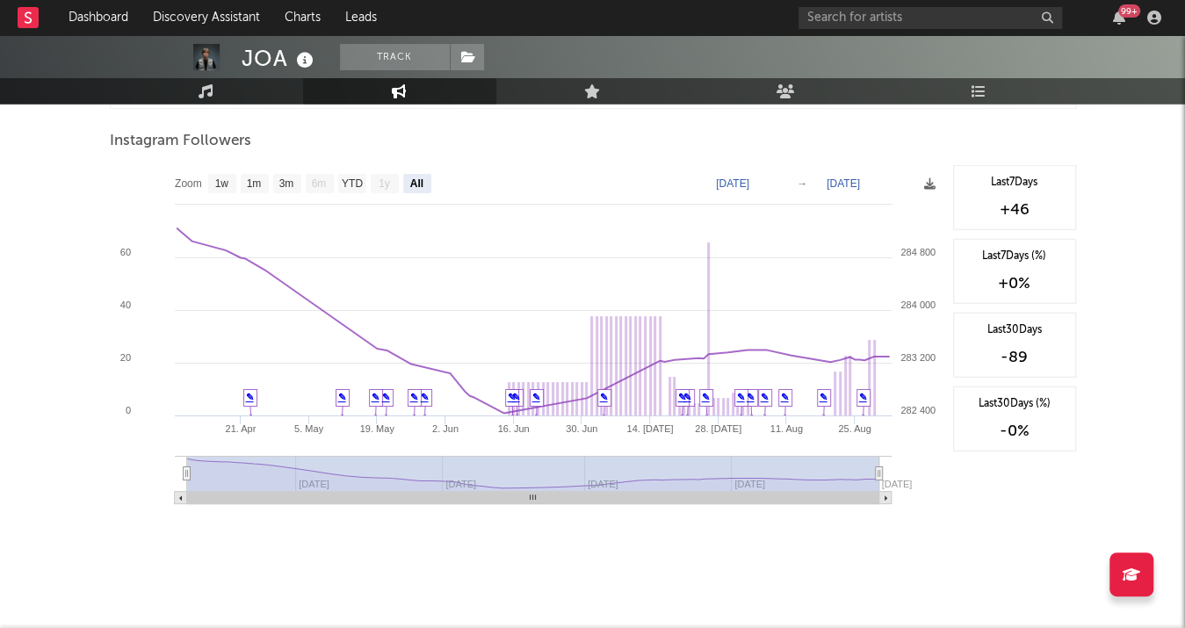
drag, startPoint x: 435, startPoint y: 460, endPoint x: 194, endPoint y: 467, distance: 240.9
click at [181, 458] on icon "Created with Highcharts 10.3.3 21. Apr [DATE]. [DATE]. Jun [DATE]. Jun [DATE]. …" at bounding box center [527, 340] width 835 height 351
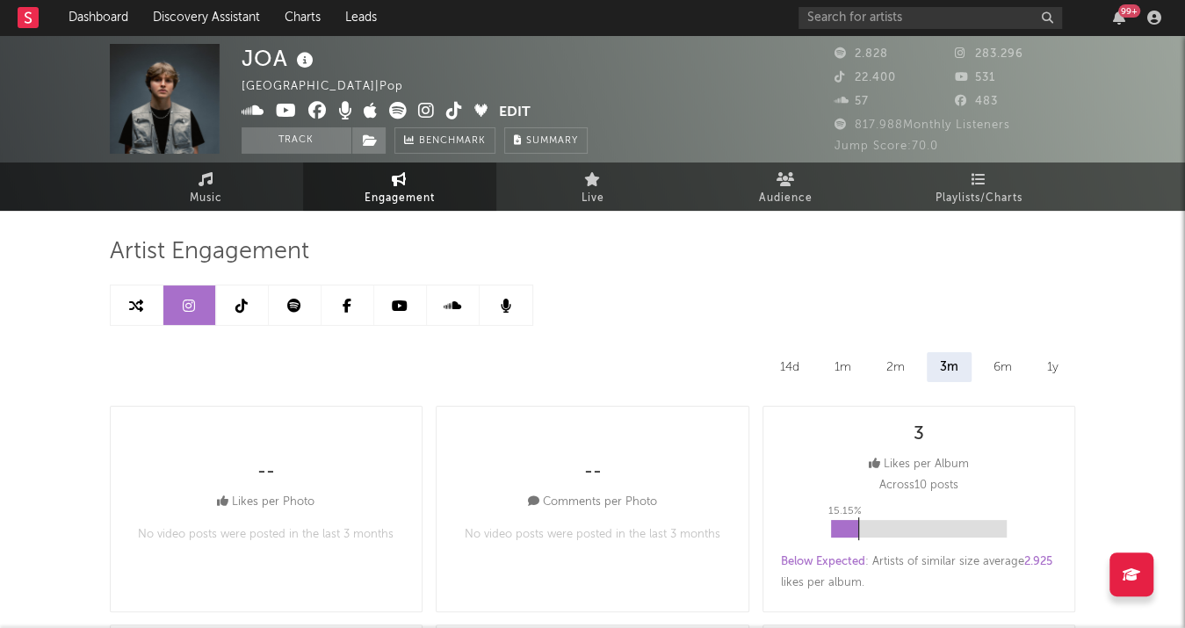
scroll to position [0, 0]
click at [135, 307] on icon at bounding box center [136, 306] width 14 height 14
select select "1m"
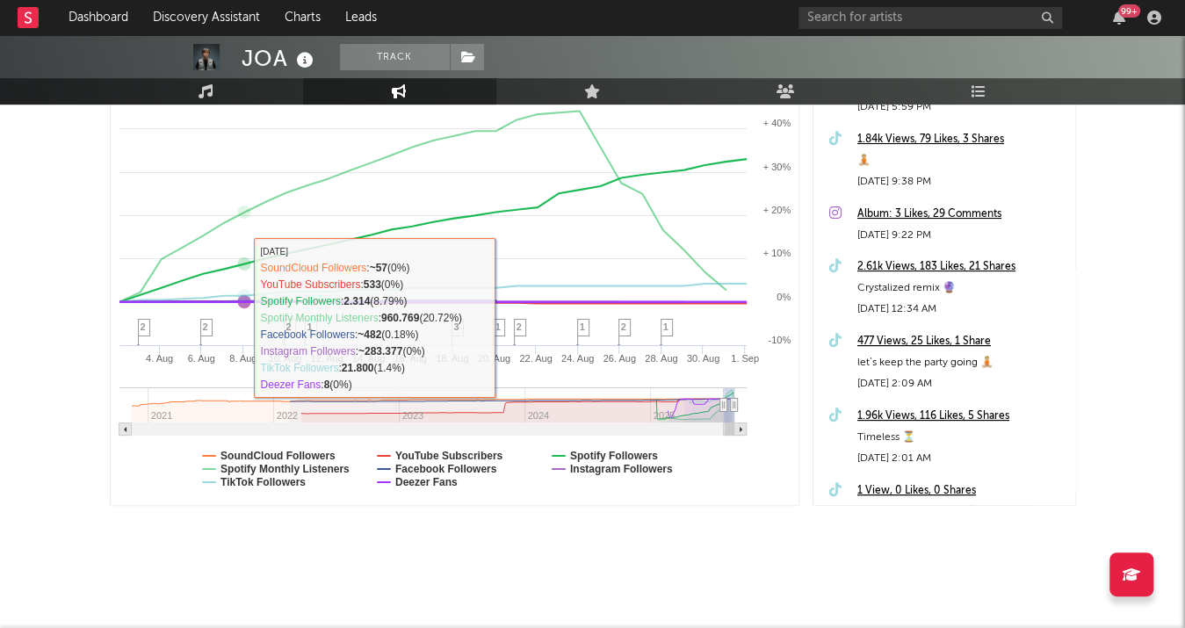
scroll to position [328, 0]
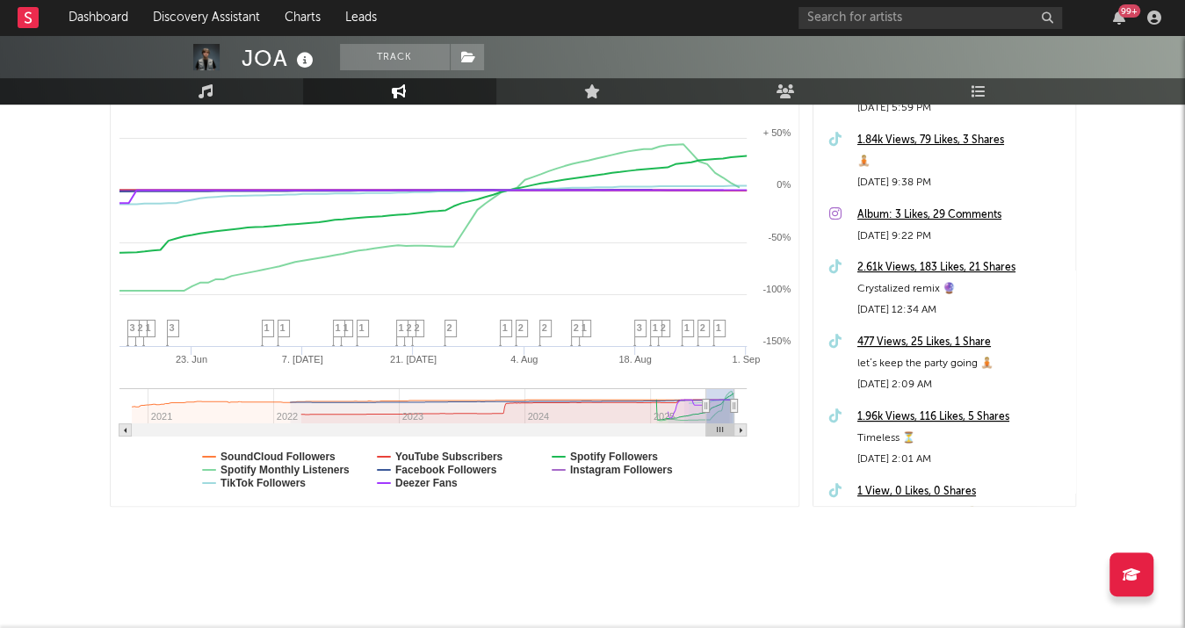
type input "[DATE]"
select select "3m"
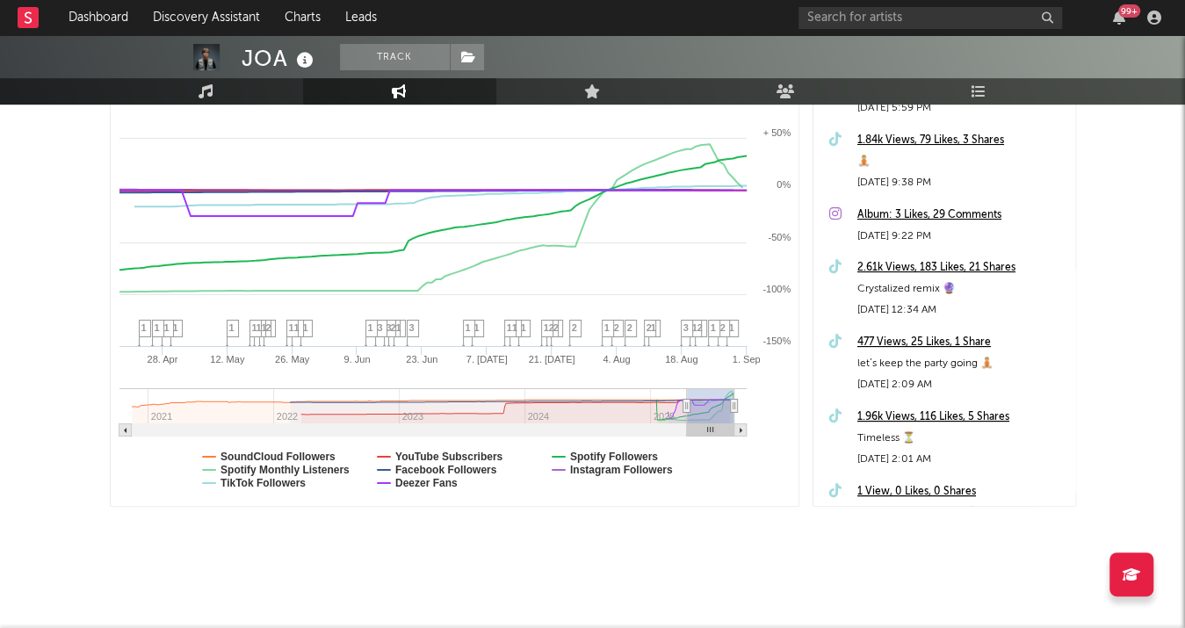
type input "[DATE]"
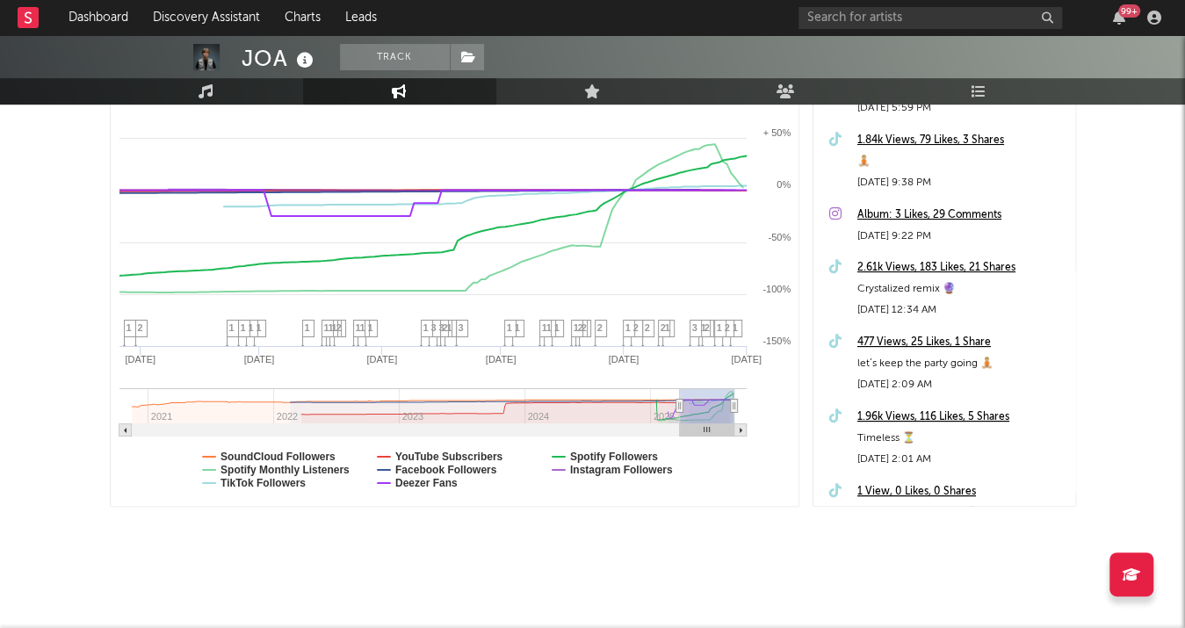
drag, startPoint x: 721, startPoint y: 400, endPoint x: 513, endPoint y: 391, distance: 208.4
click at [676, 402] on icon at bounding box center [679, 406] width 7 height 13
select select "6m"
type input "[DATE]"
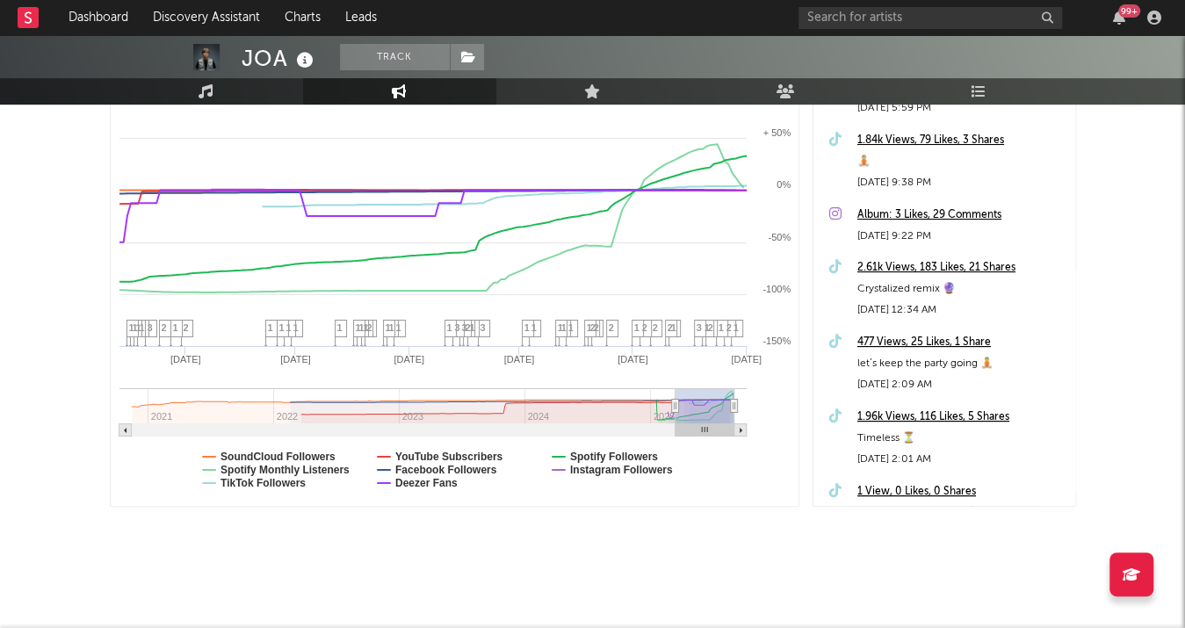
select select "6m"
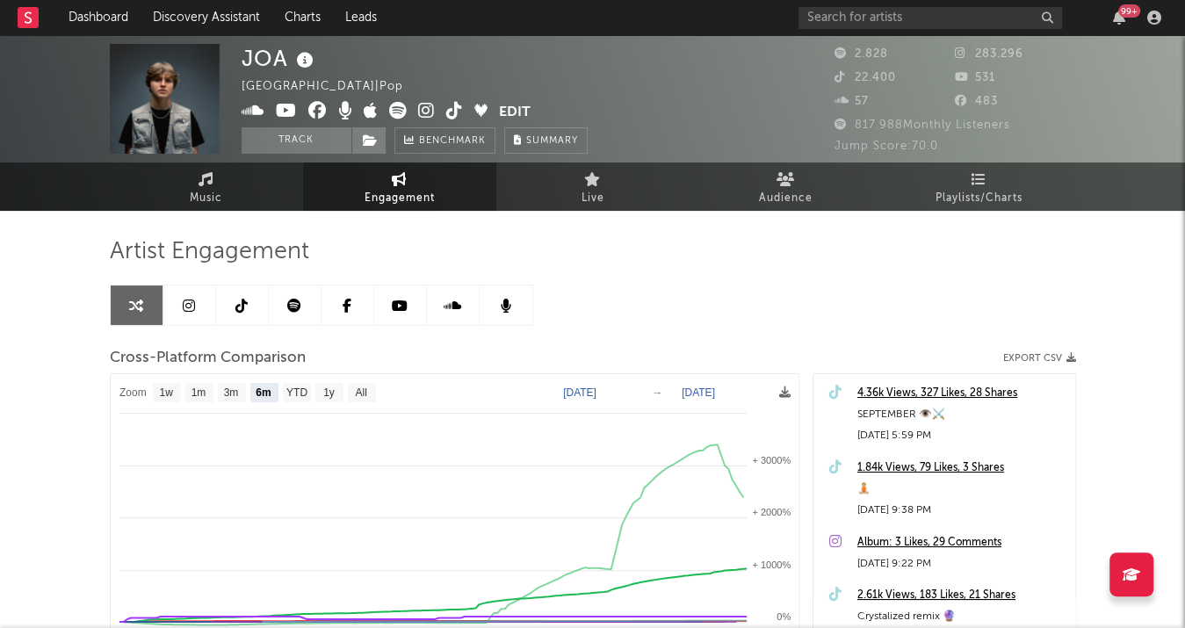
scroll to position [0, 0]
